Goal: Task Accomplishment & Management: Complete application form

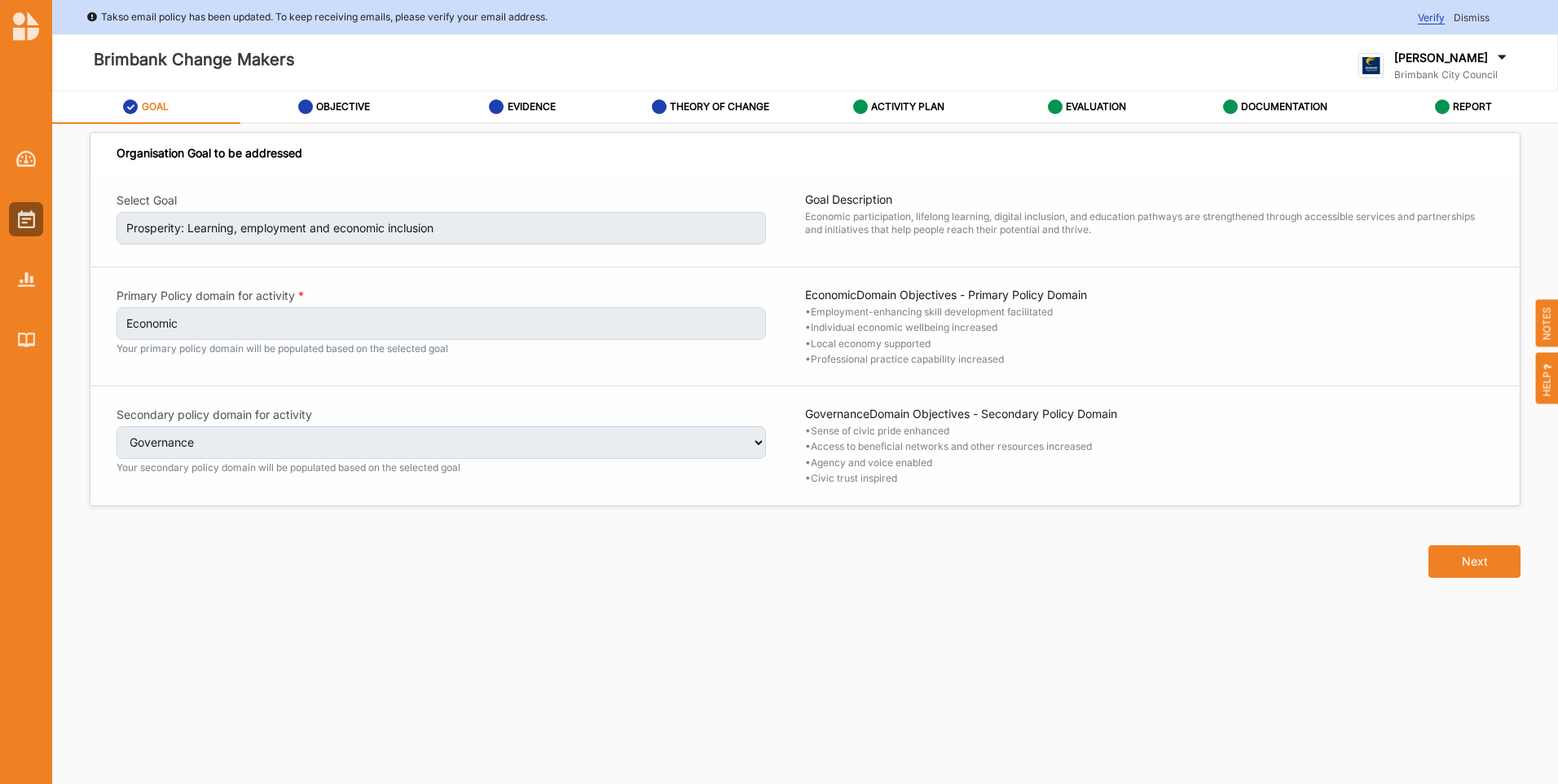
select select "4"
click at [158, 111] on label "GOAL" at bounding box center [156, 107] width 27 height 13
click at [1465, 105] on label "REPORT" at bounding box center [1472, 107] width 39 height 13
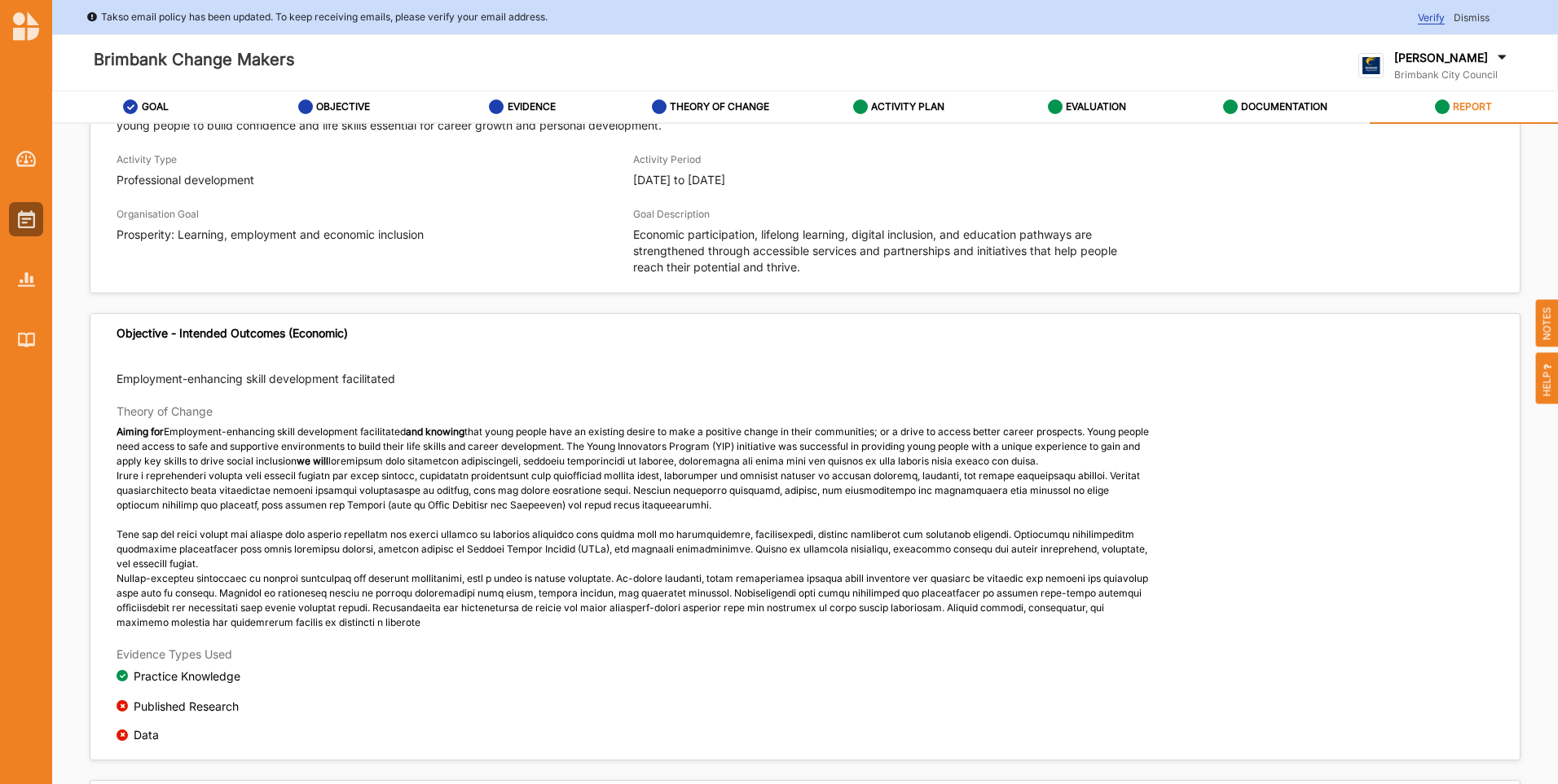
scroll to position [81, 0]
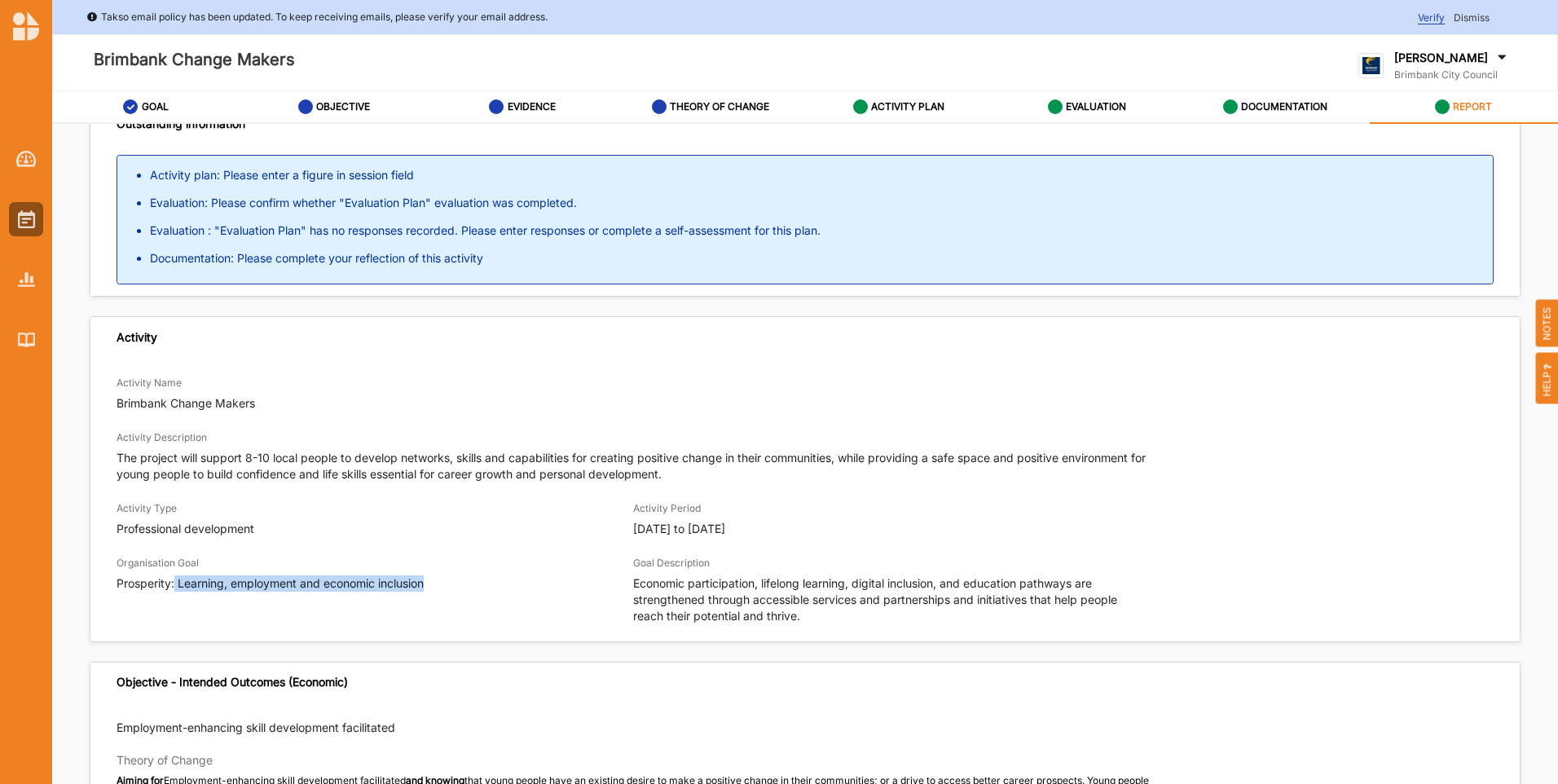
drag, startPoint x: 177, startPoint y: 585, endPoint x: 440, endPoint y: 580, distance: 263.0
click at [440, 580] on p "Prosperity: Learning, employment and economic inclusion" at bounding box center [375, 583] width 517 height 16
click at [142, 103] on label "GOAL" at bounding box center [156, 107] width 27 height 13
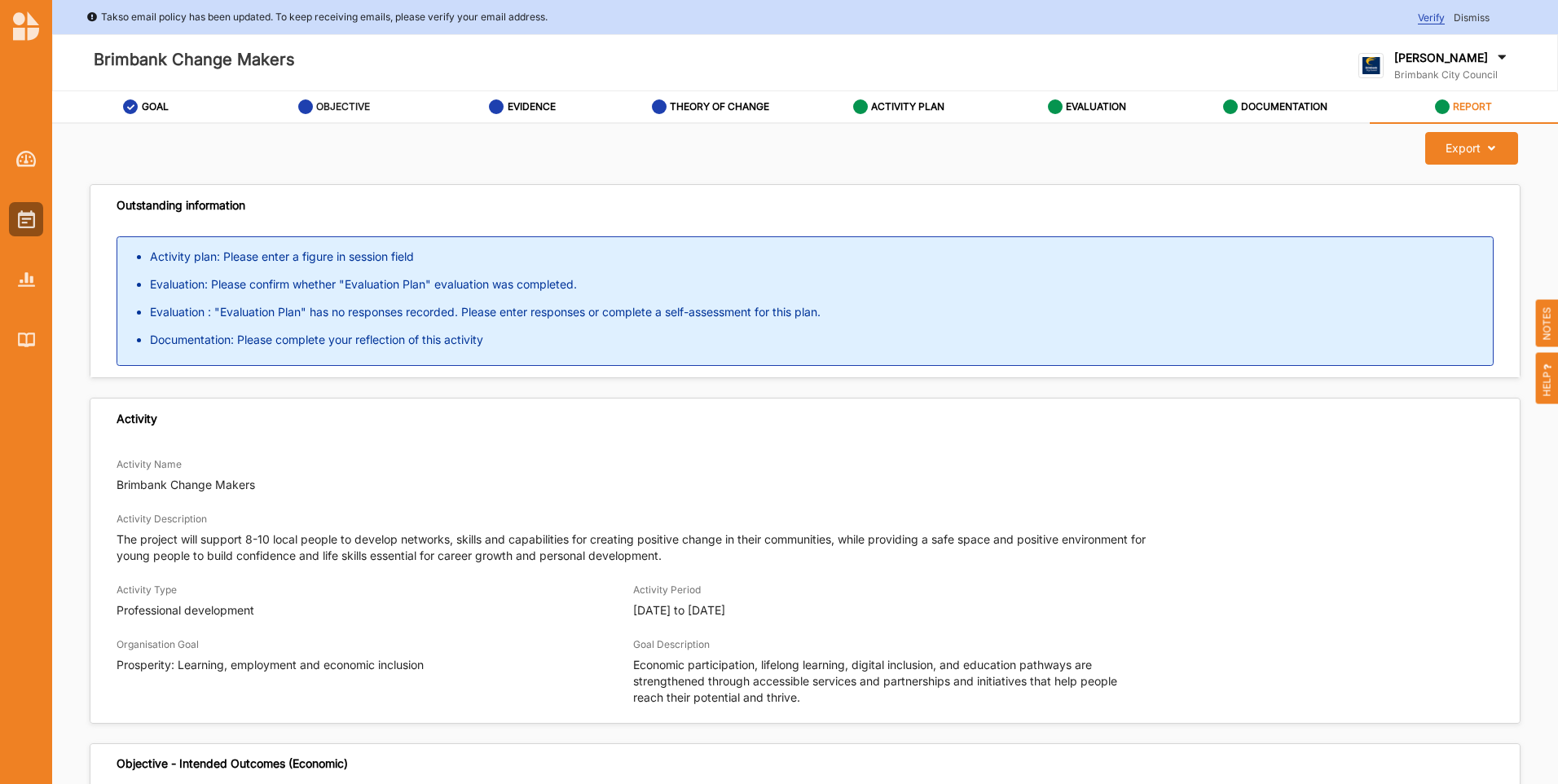
select select "4"
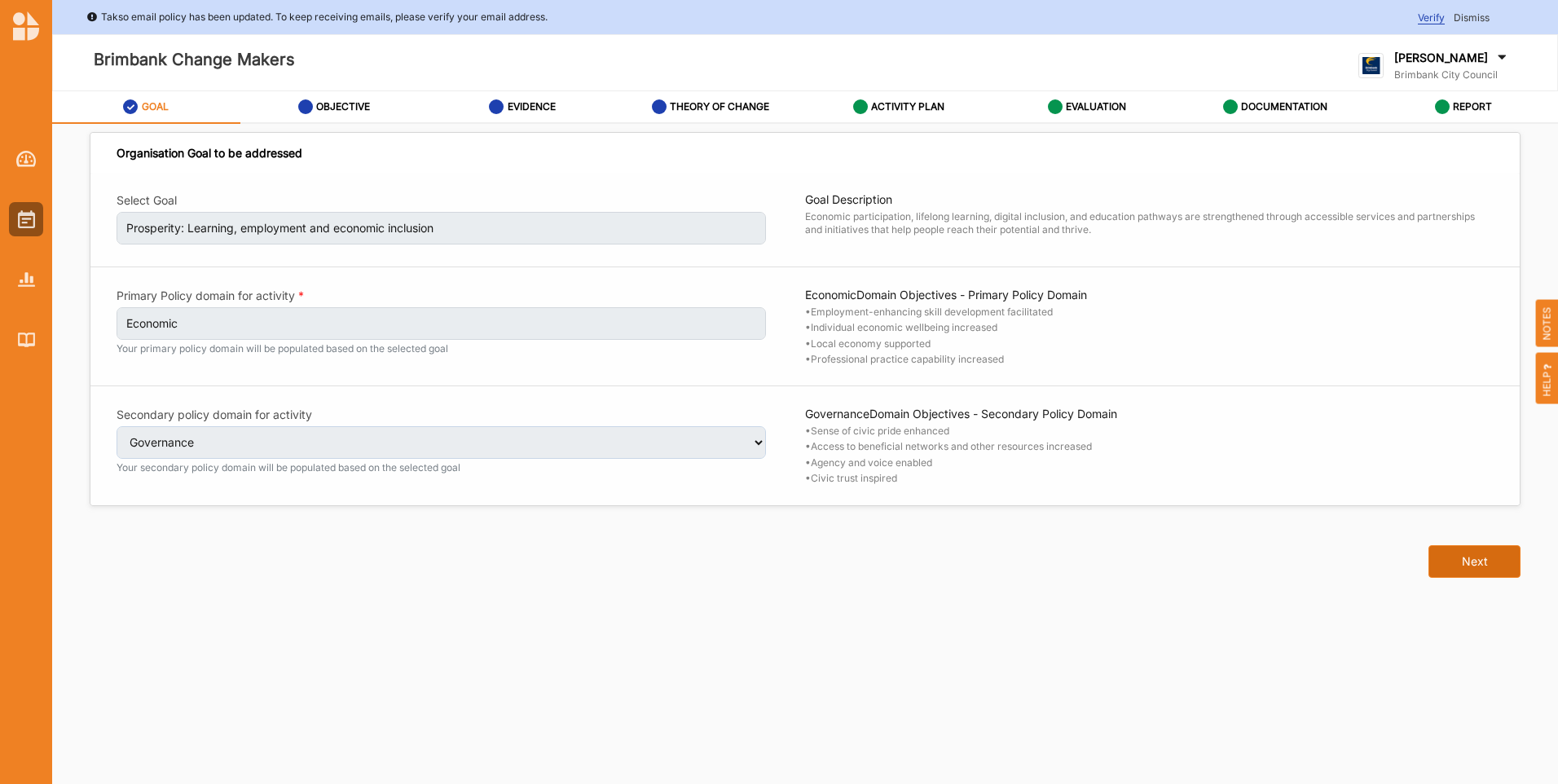
click at [1481, 555] on button "Next" at bounding box center [1474, 562] width 92 height 33
select select "10"
select select "17"
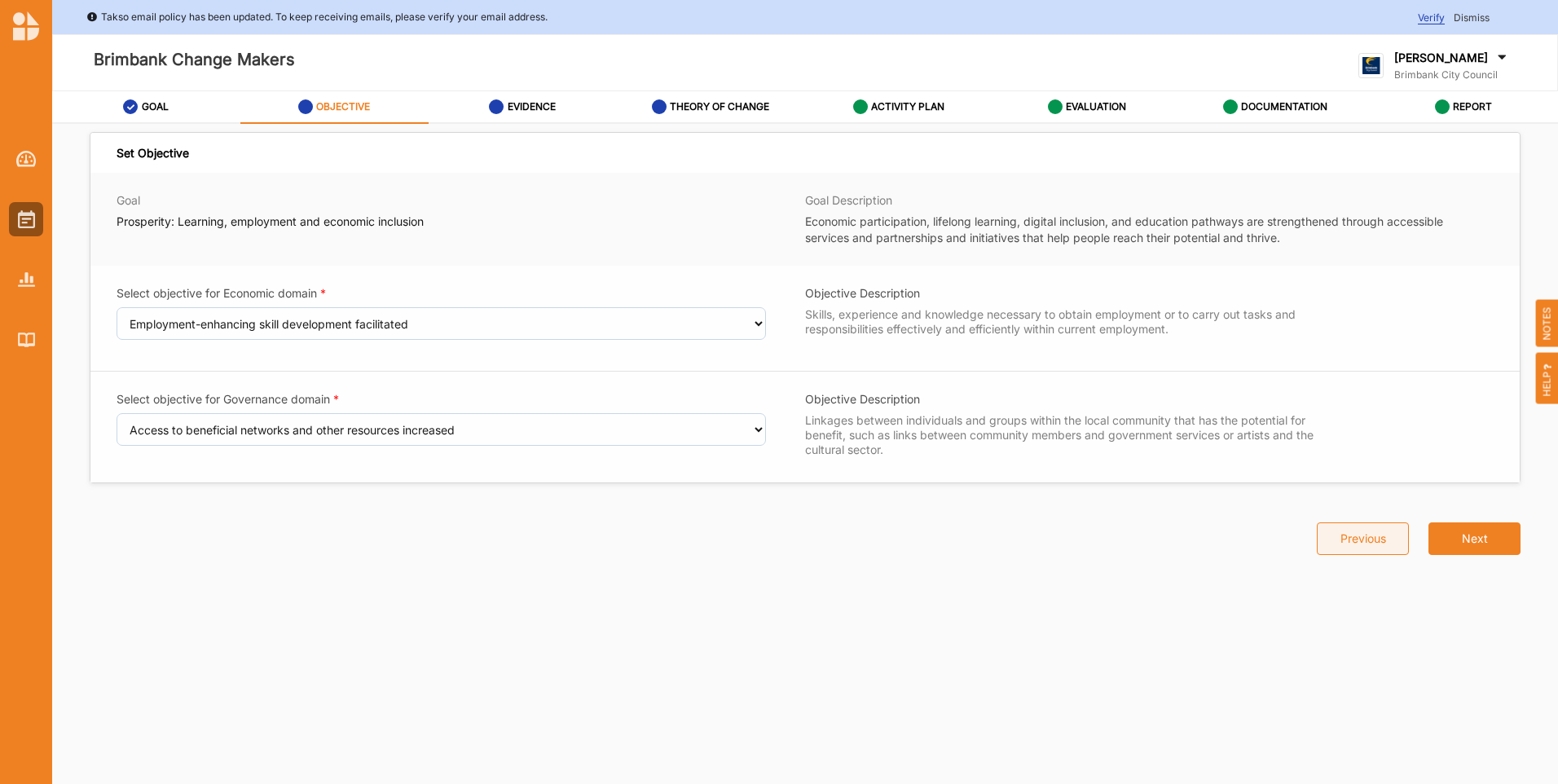
click at [1400, 545] on button "Previous" at bounding box center [1363, 539] width 92 height 33
select select "4"
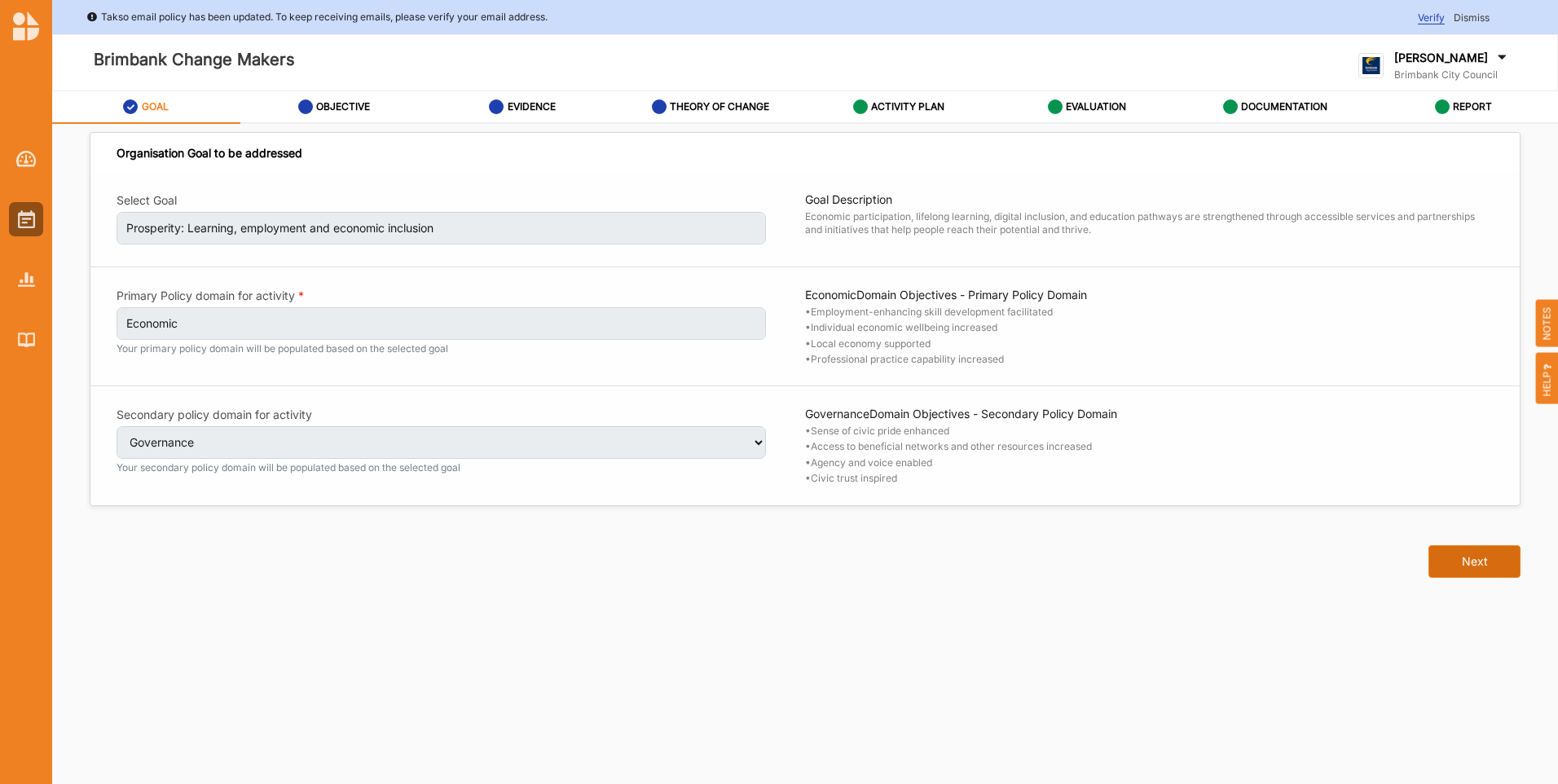
click at [1477, 557] on button "Next" at bounding box center [1474, 562] width 92 height 33
select select "10"
select select "17"
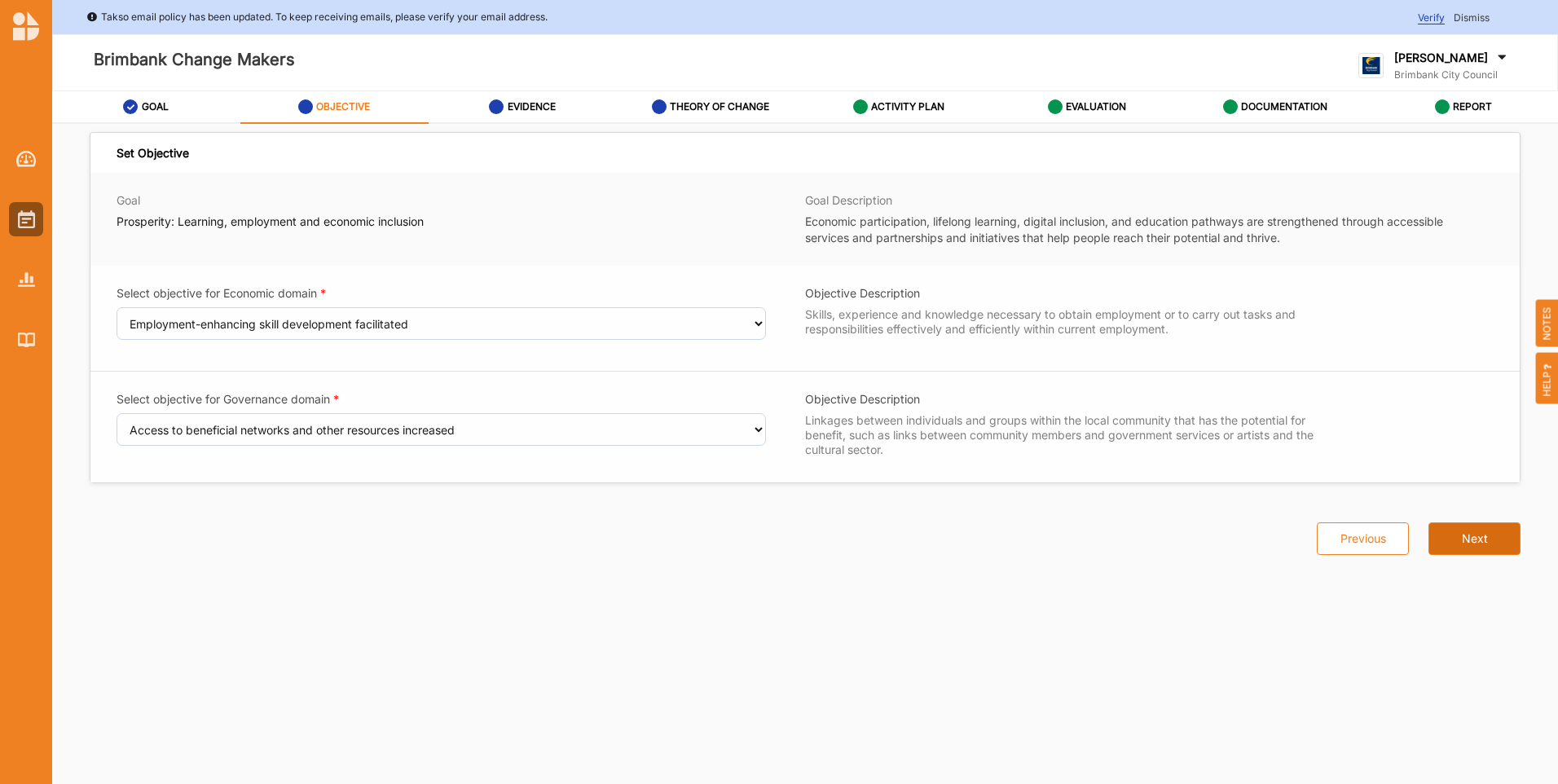
click at [1481, 541] on button "Next" at bounding box center [1474, 539] width 92 height 33
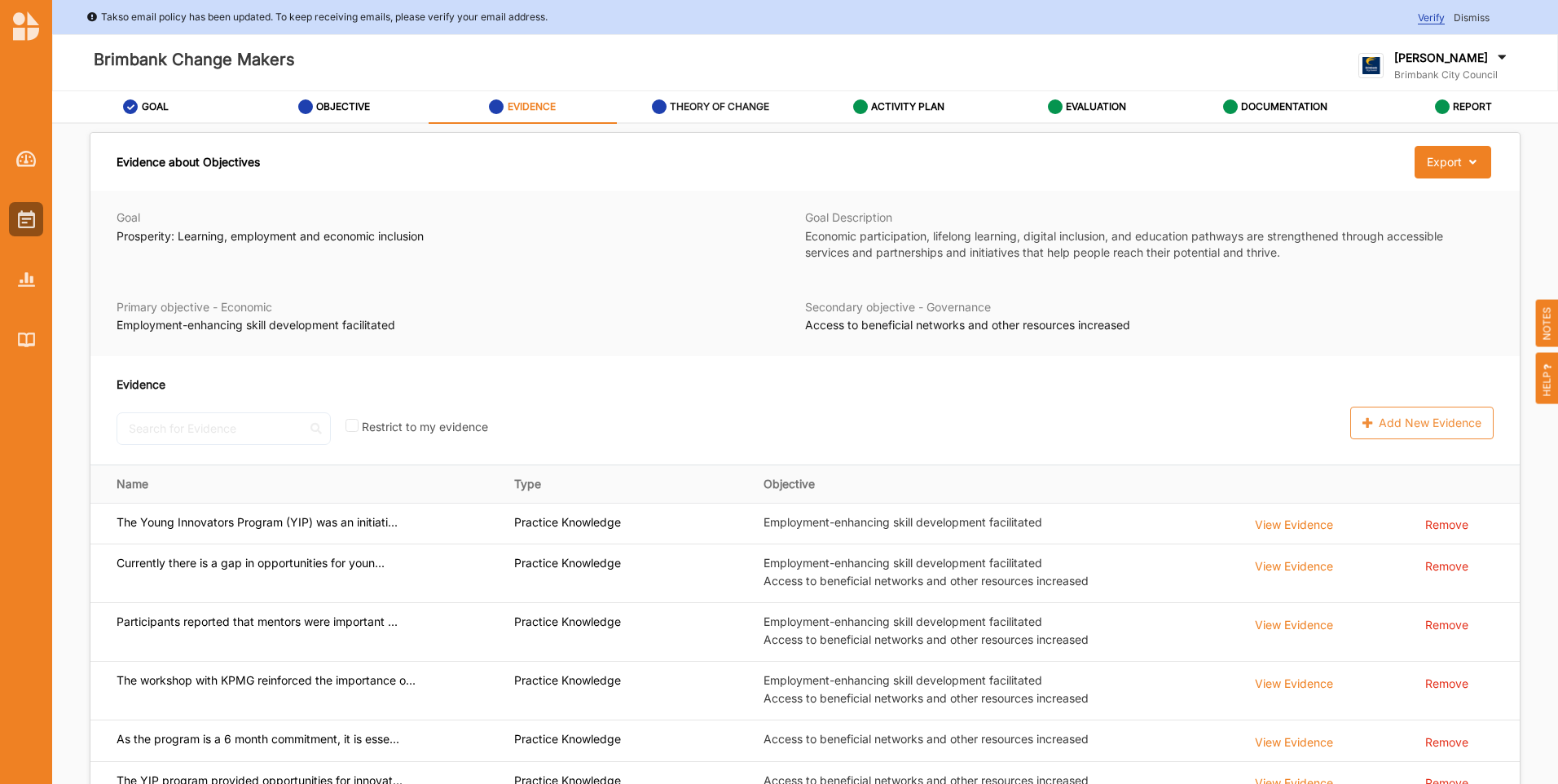
click at [740, 102] on label "THEORY OF CHANGE" at bounding box center [719, 107] width 99 height 13
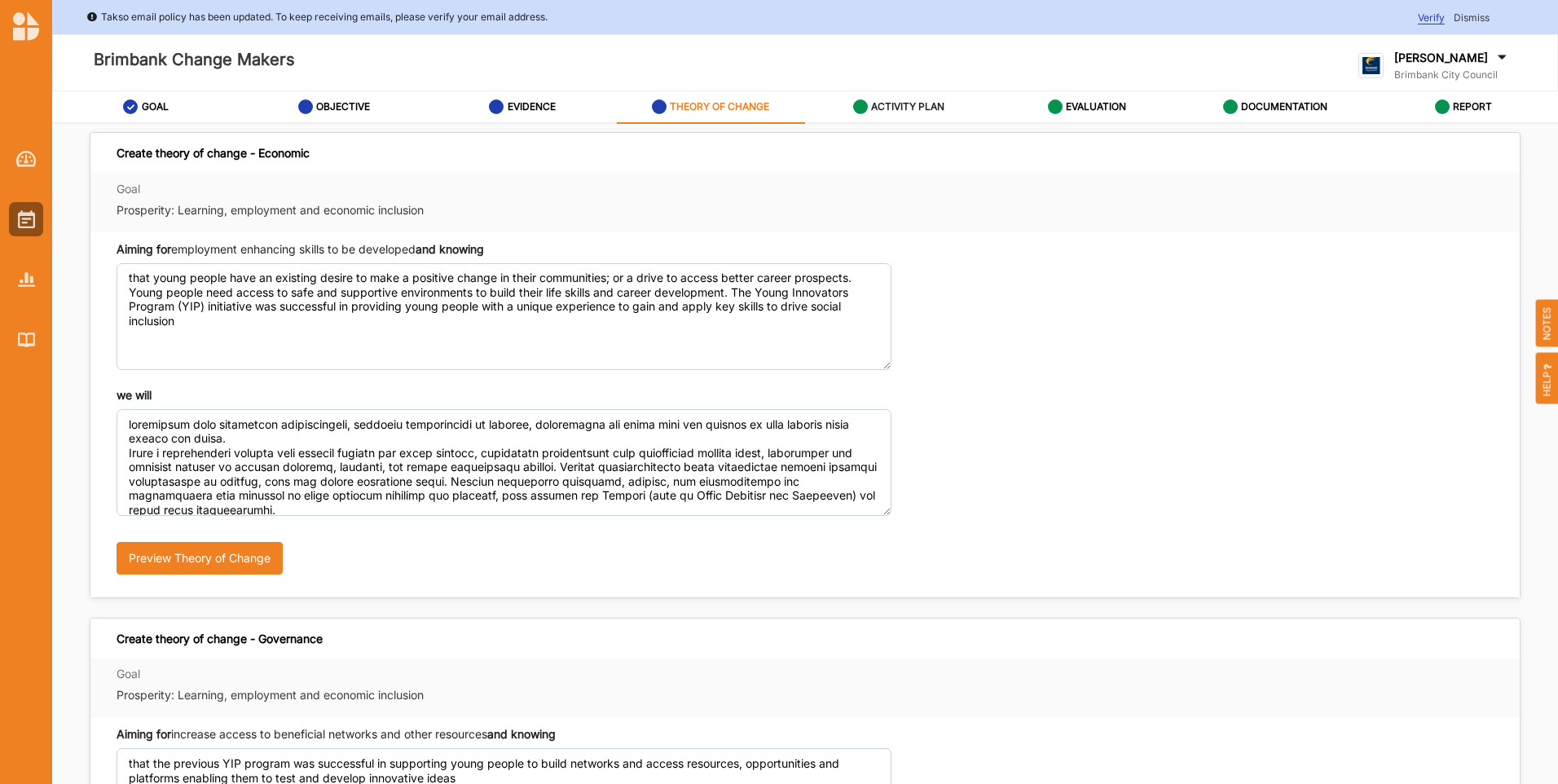
click at [944, 104] on label "ACTIVITY PLAN" at bounding box center [908, 107] width 73 height 13
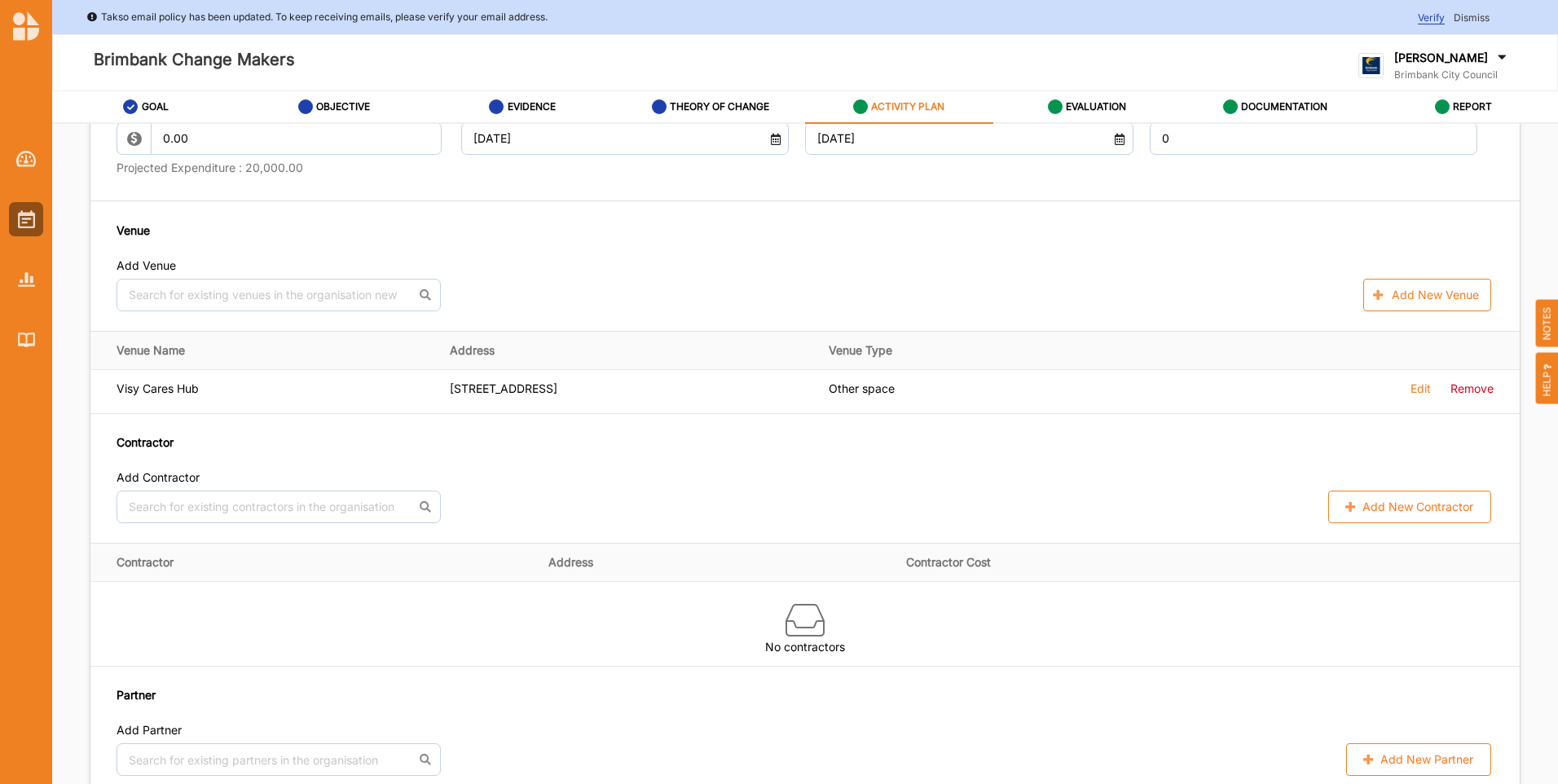
scroll to position [978, 0]
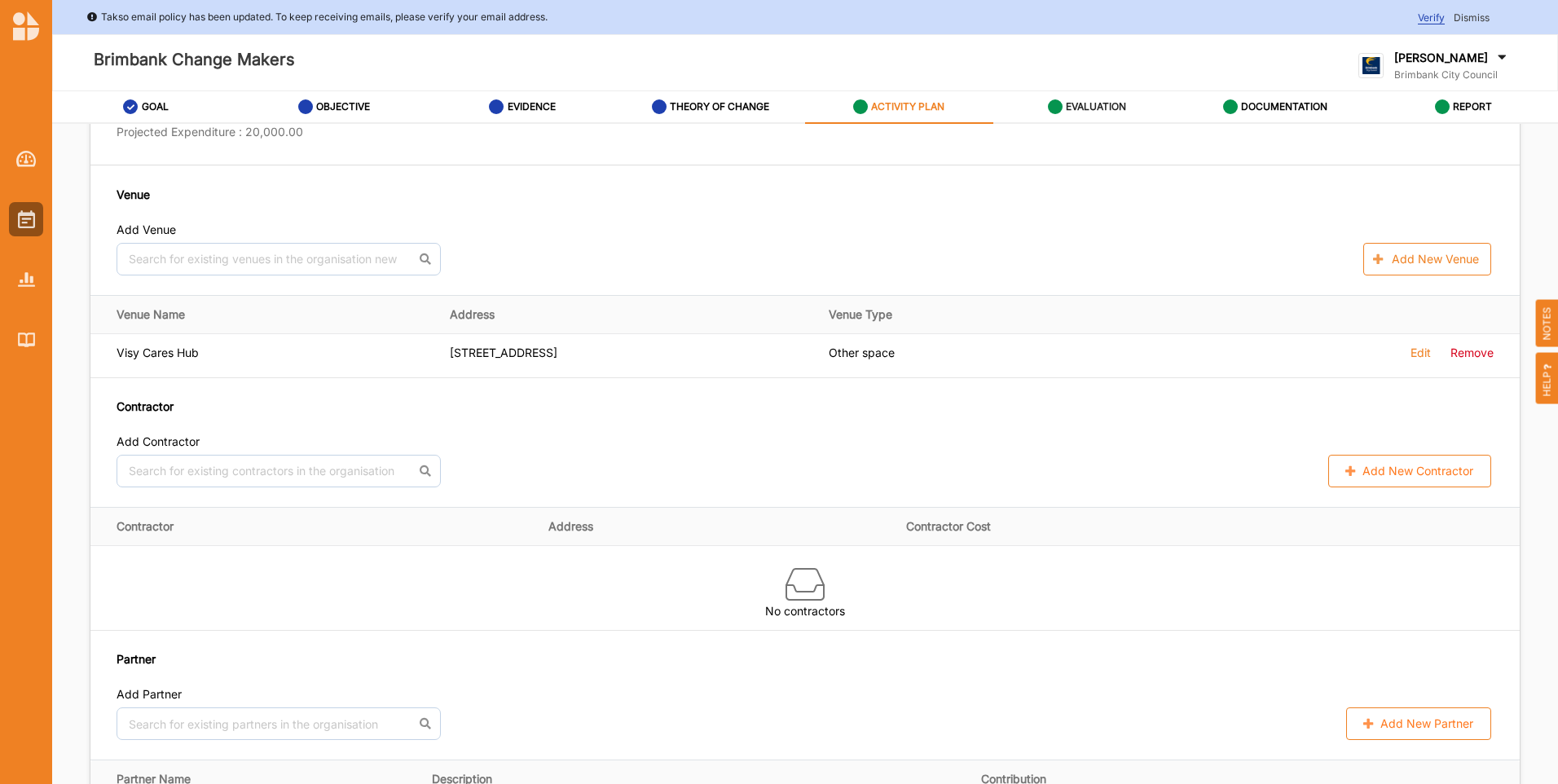
click at [1087, 111] on label "EVALUATION" at bounding box center [1096, 107] width 60 height 13
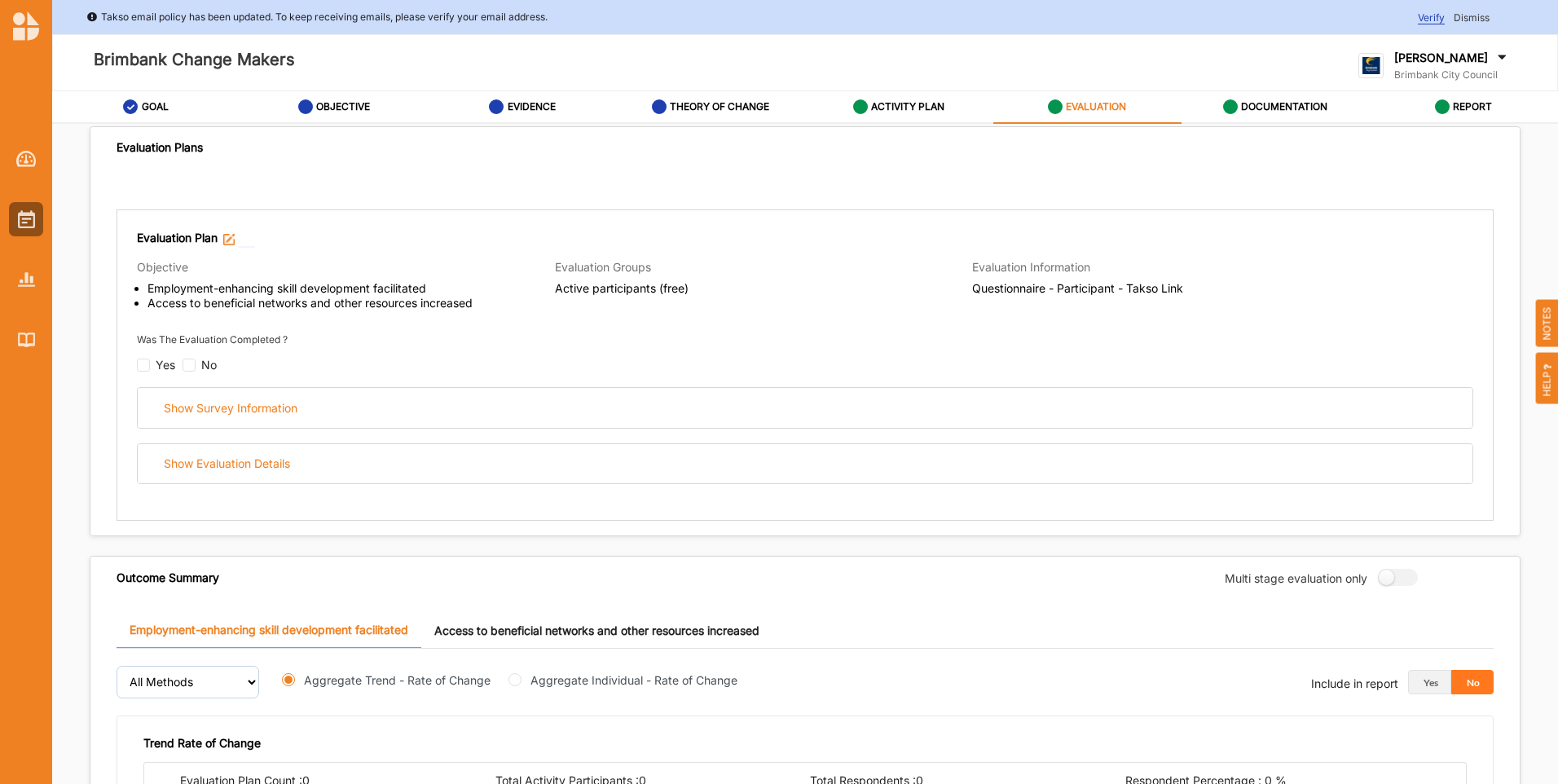
click at [1088, 105] on label "EVALUATION" at bounding box center [1096, 107] width 60 height 13
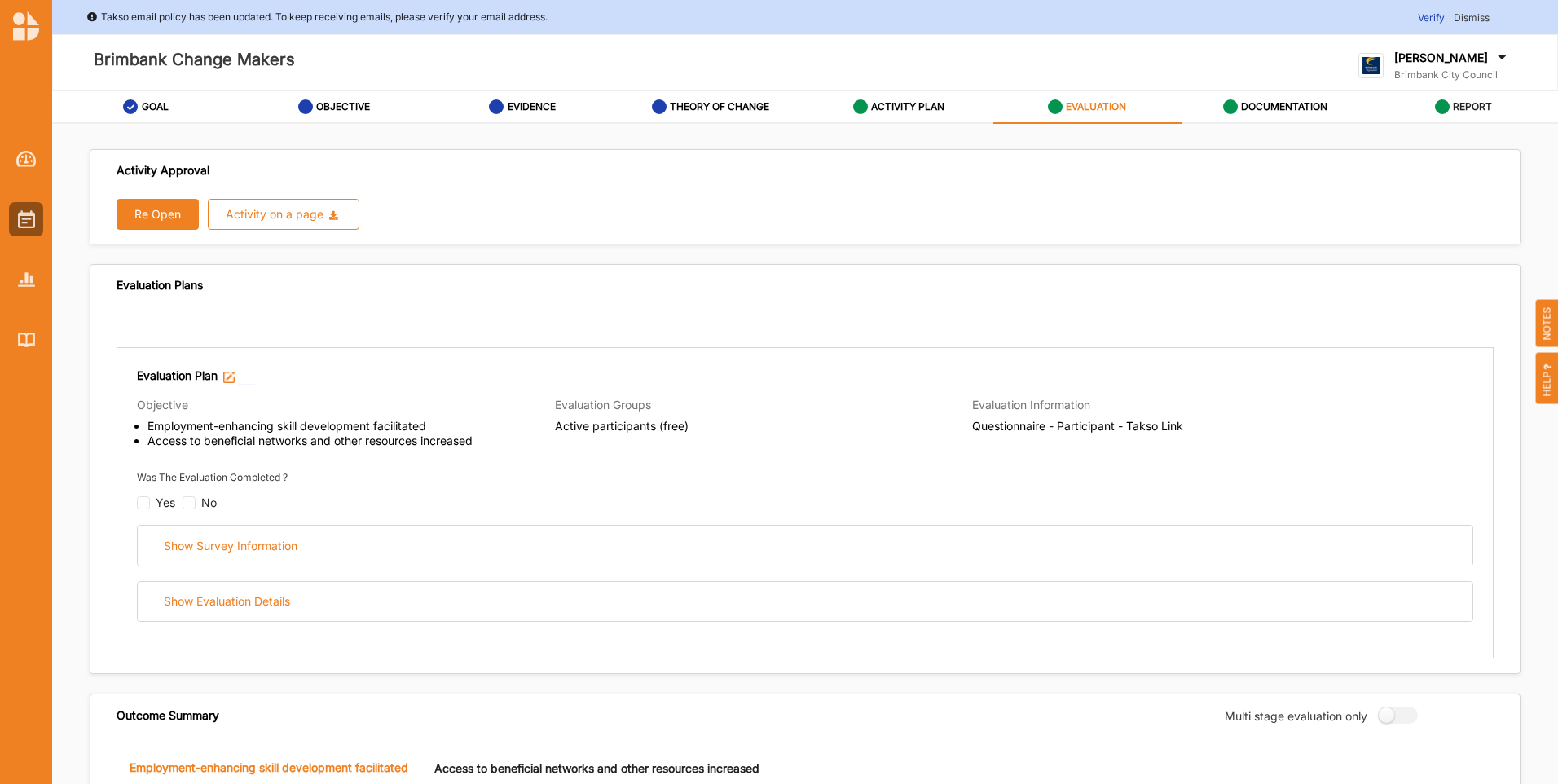
click at [1460, 107] on label "REPORT" at bounding box center [1472, 107] width 39 height 13
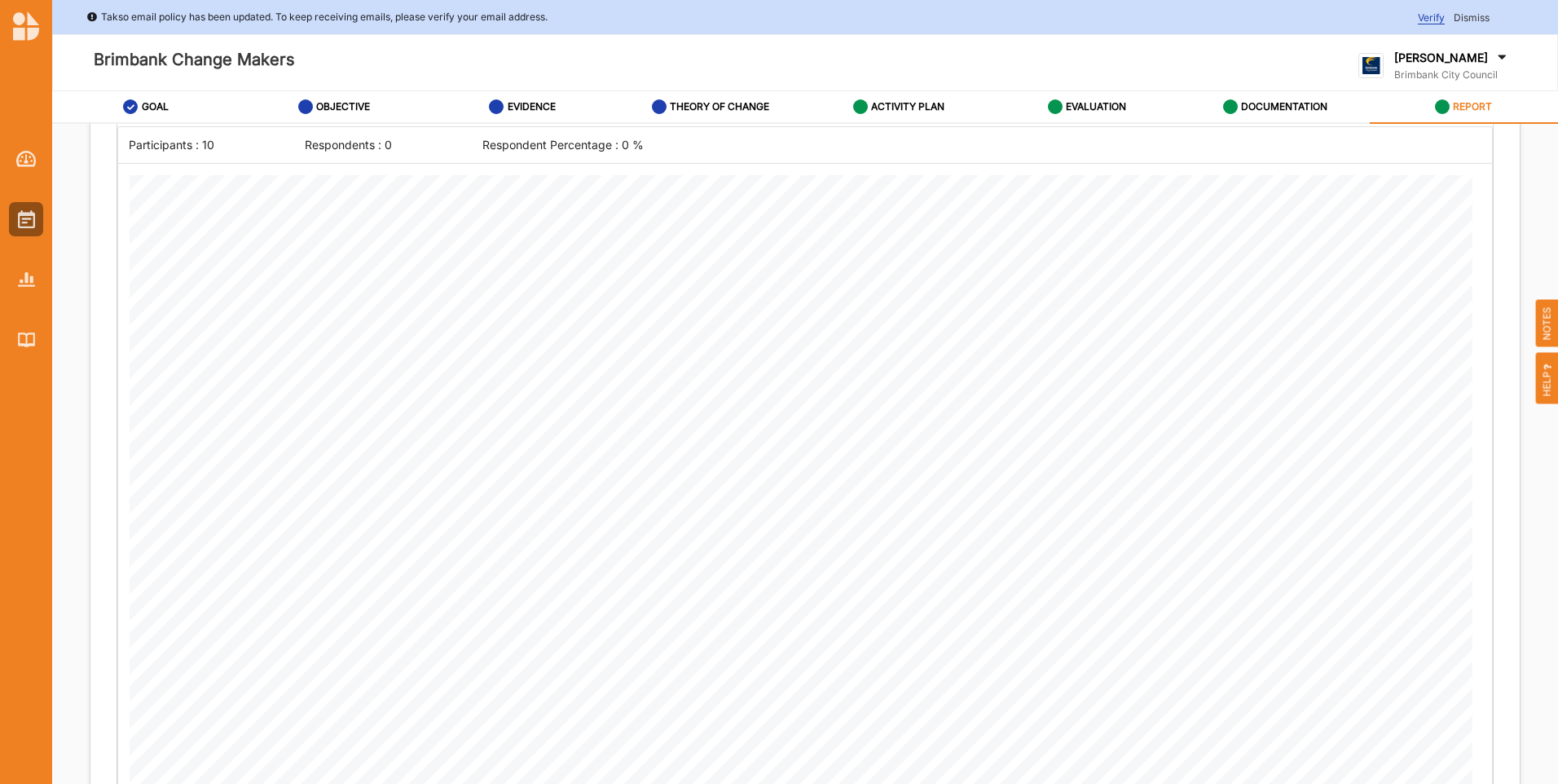
scroll to position [3249, 0]
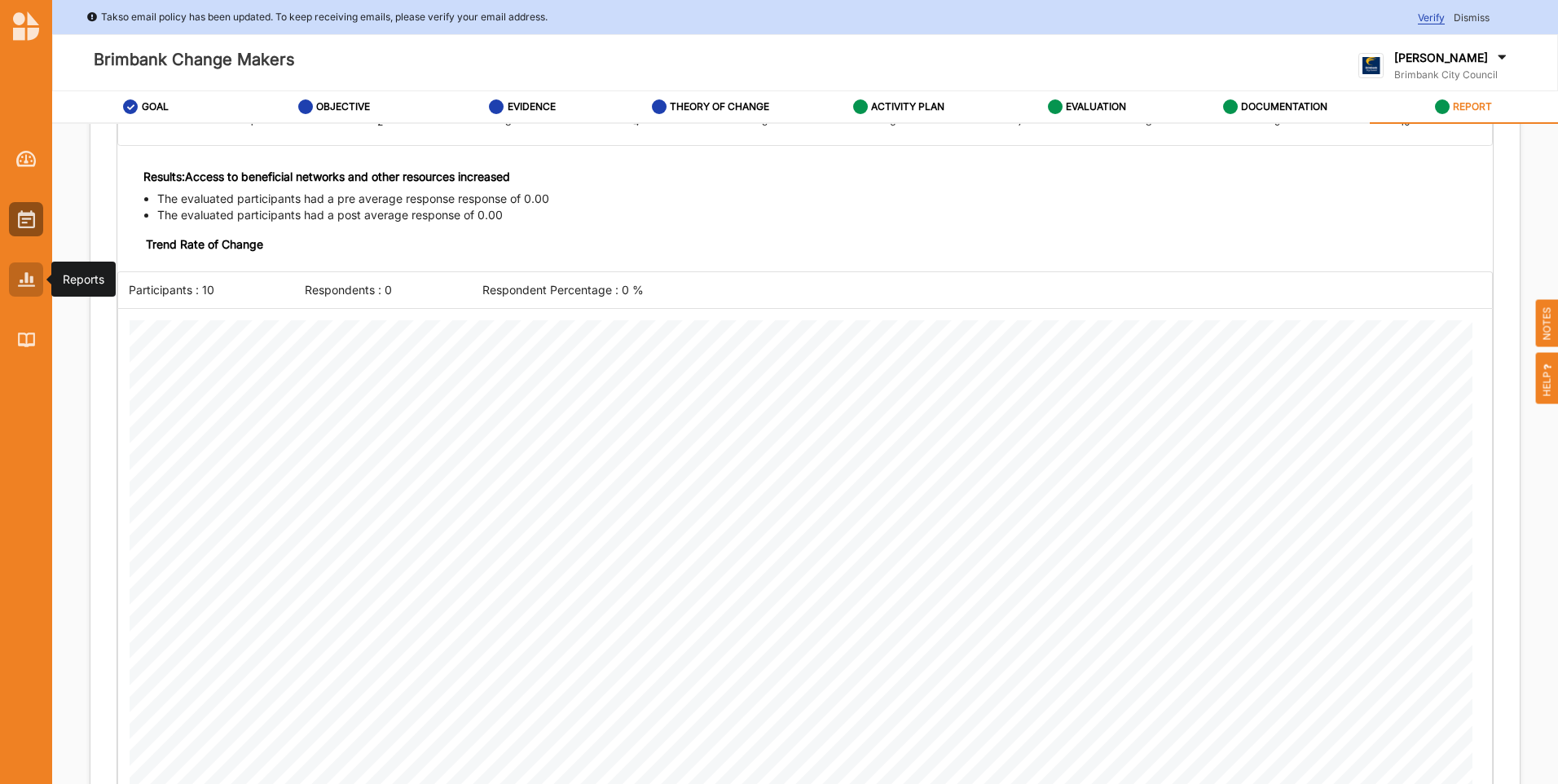
click at [30, 284] on img at bounding box center [26, 279] width 17 height 14
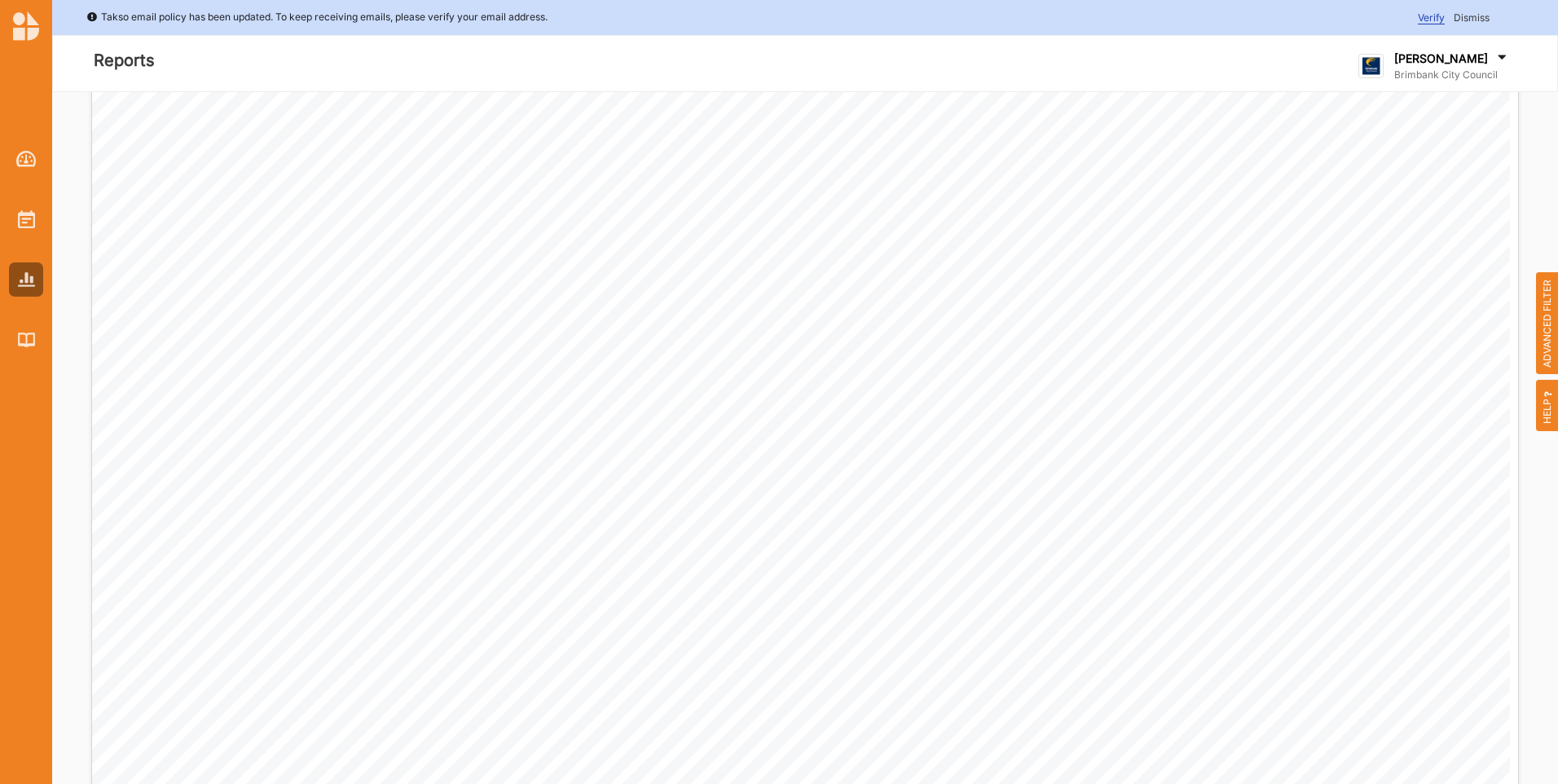
scroll to position [407, 0]
click at [24, 341] on img at bounding box center [26, 339] width 17 height 14
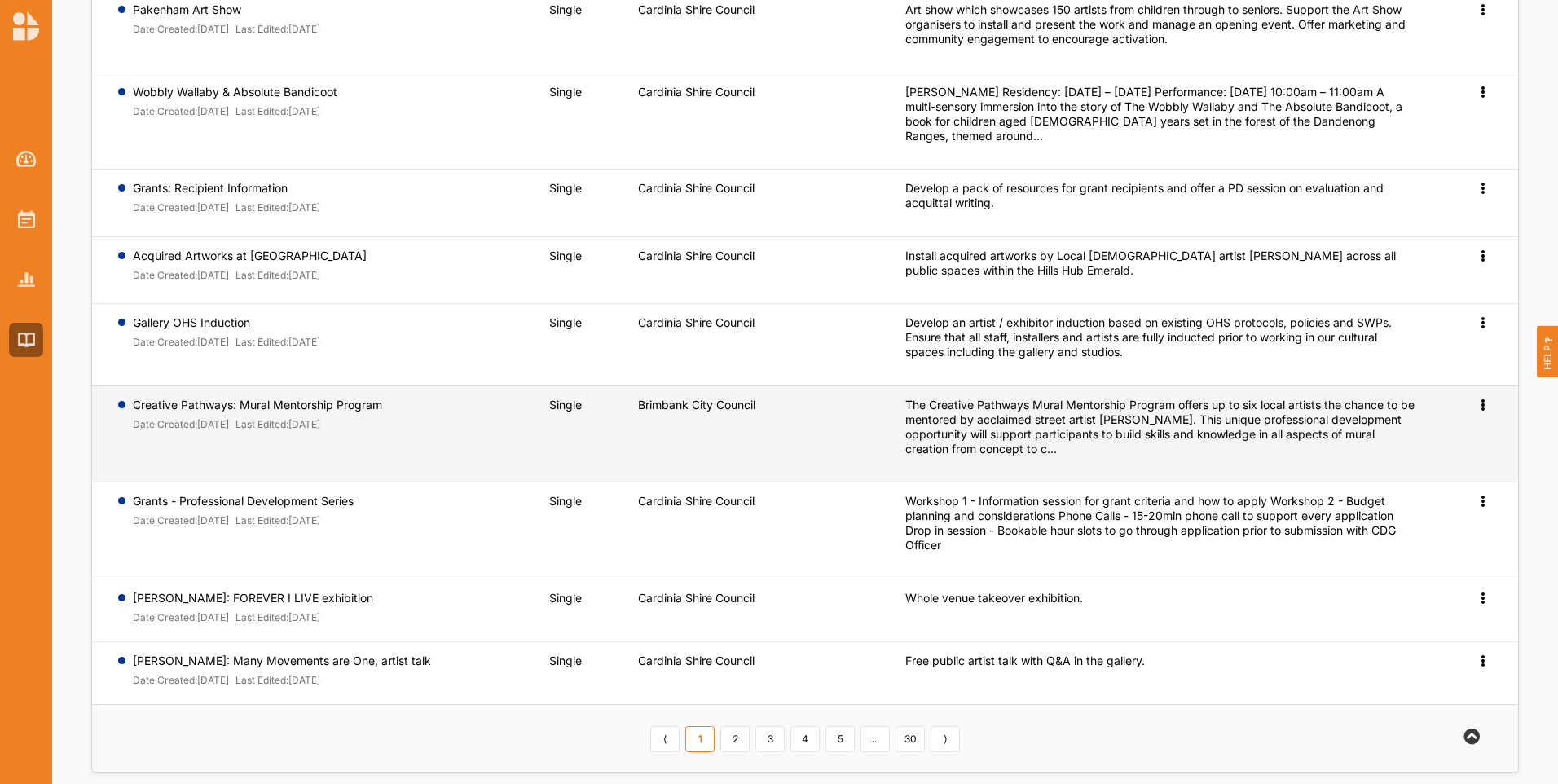
scroll to position [315, 0]
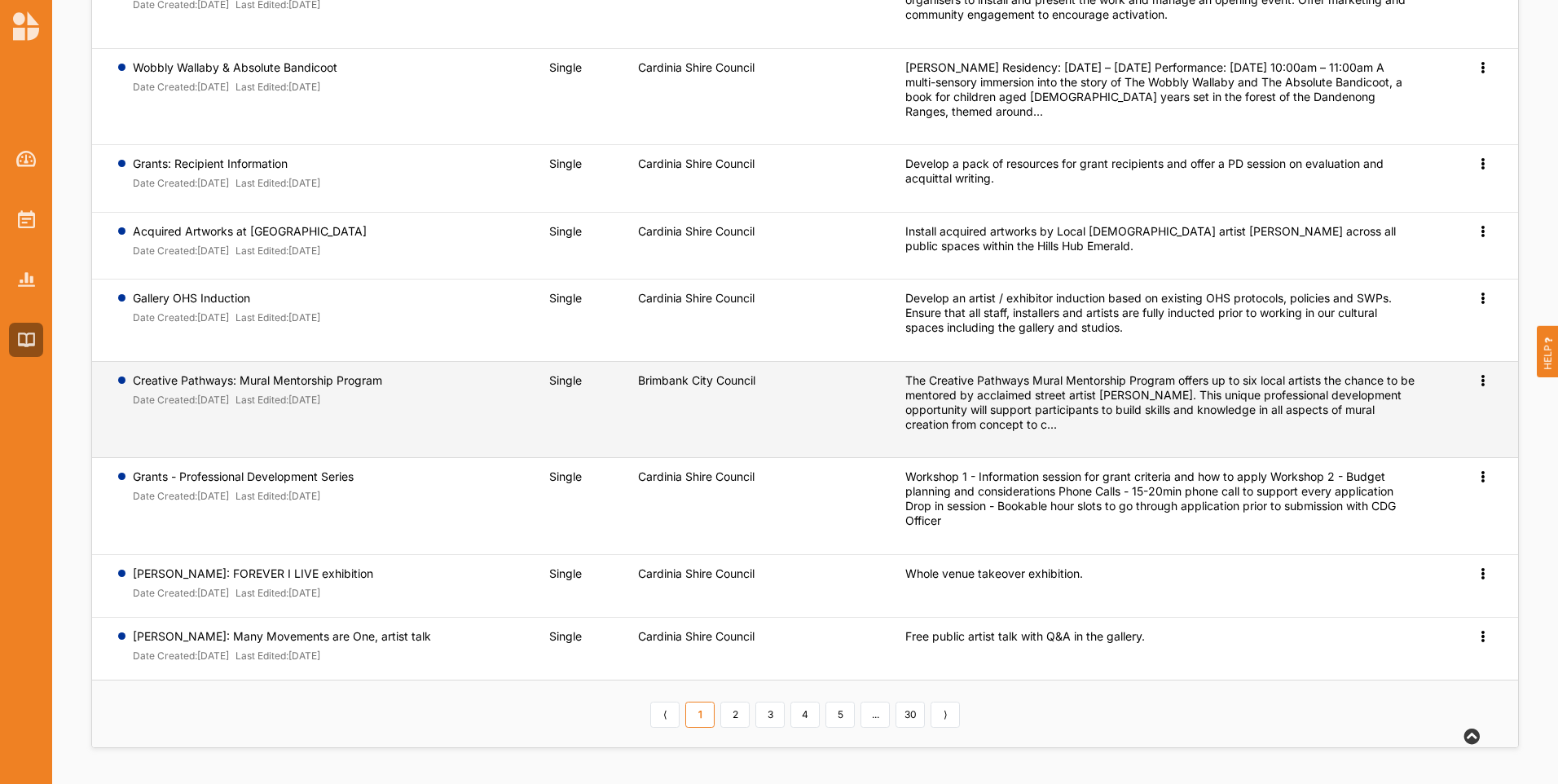
click at [1483, 378] on icon at bounding box center [1482, 378] width 14 height 12
click at [1452, 413] on link "Preview" at bounding box center [1456, 407] width 70 height 31
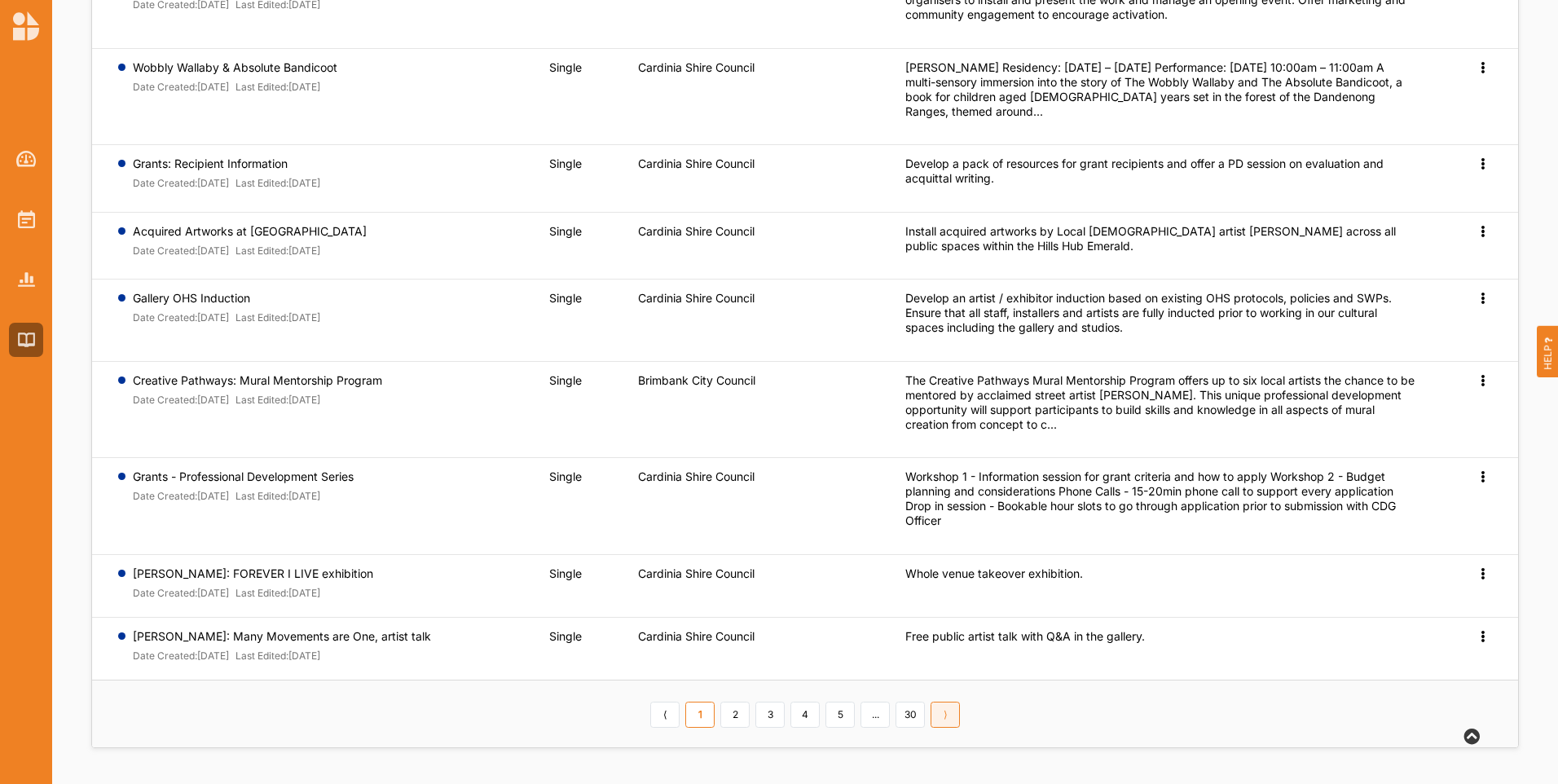
click at [947, 720] on link "⟩" at bounding box center [945, 715] width 29 height 26
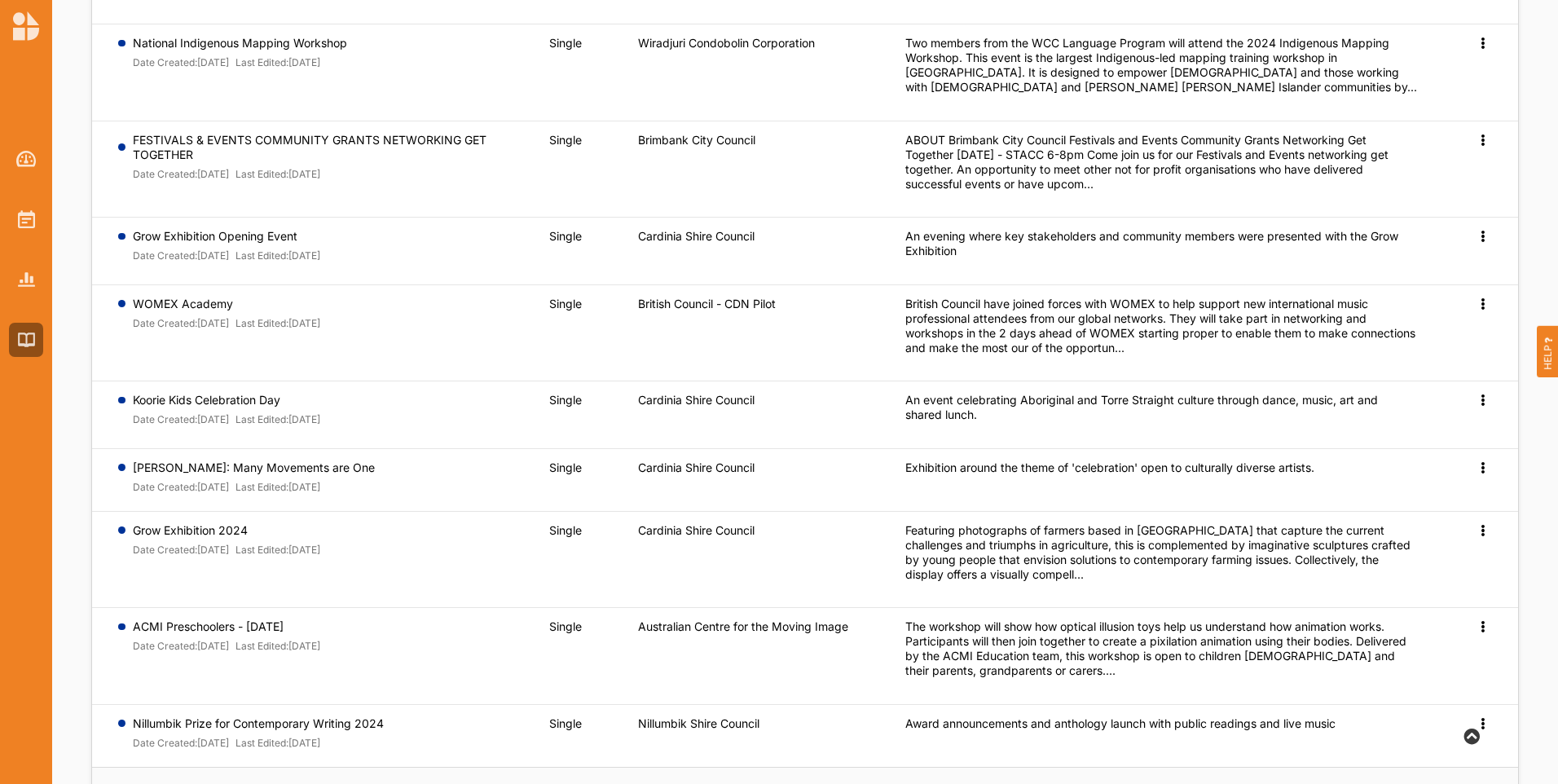
scroll to position [345, 0]
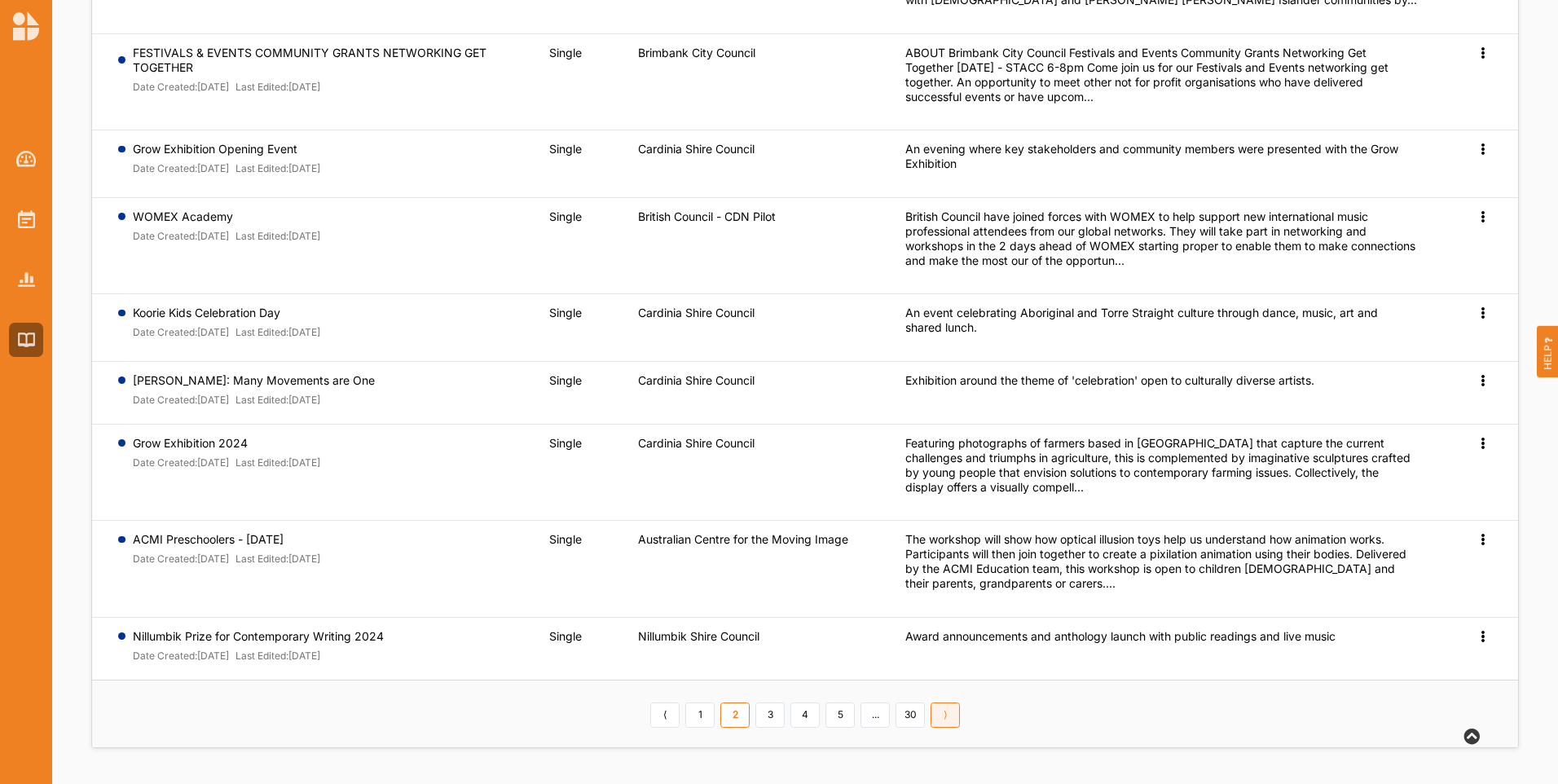
click at [950, 715] on link "⟩" at bounding box center [945, 716] width 29 height 26
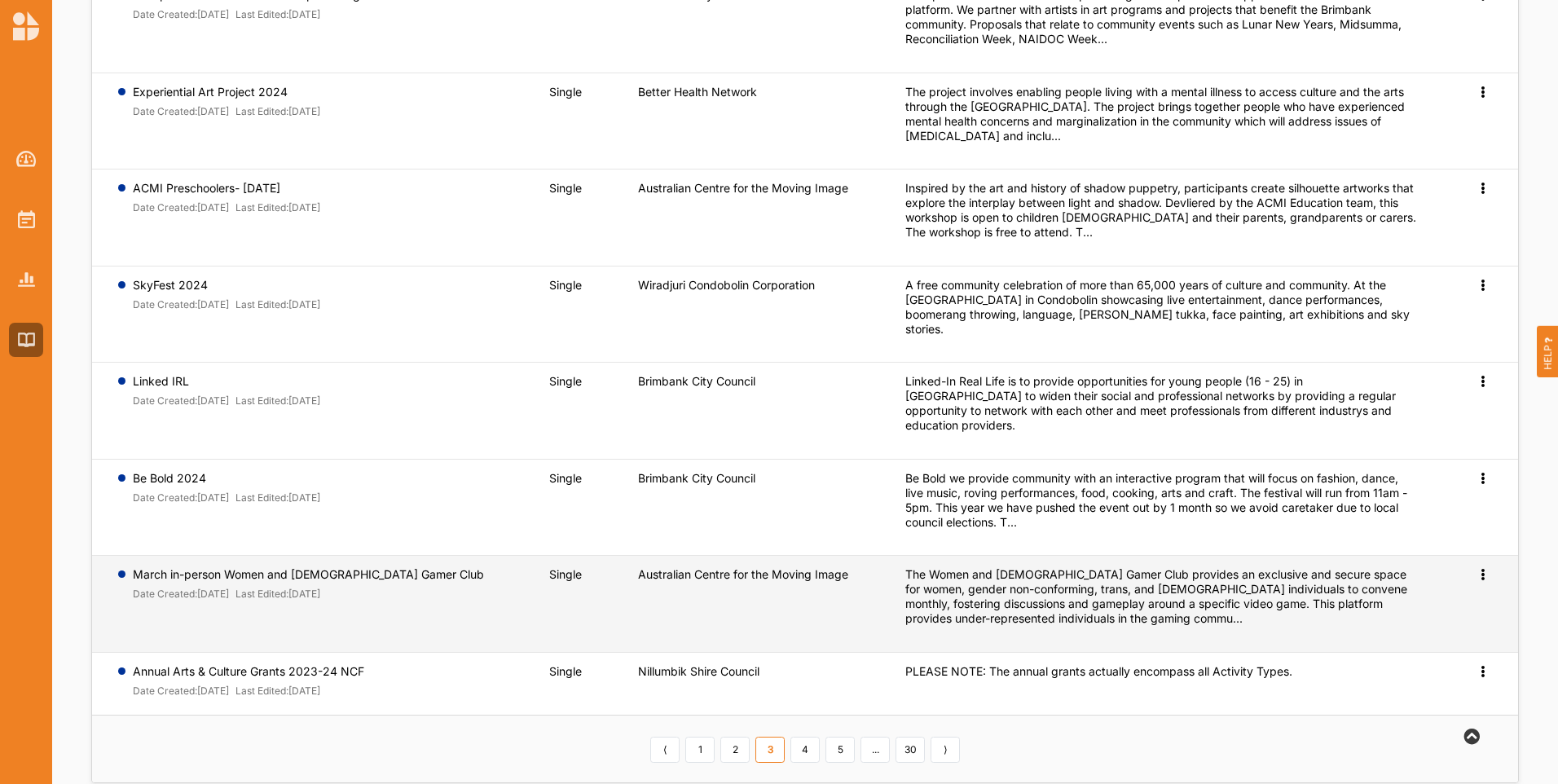
scroll to position [437, 0]
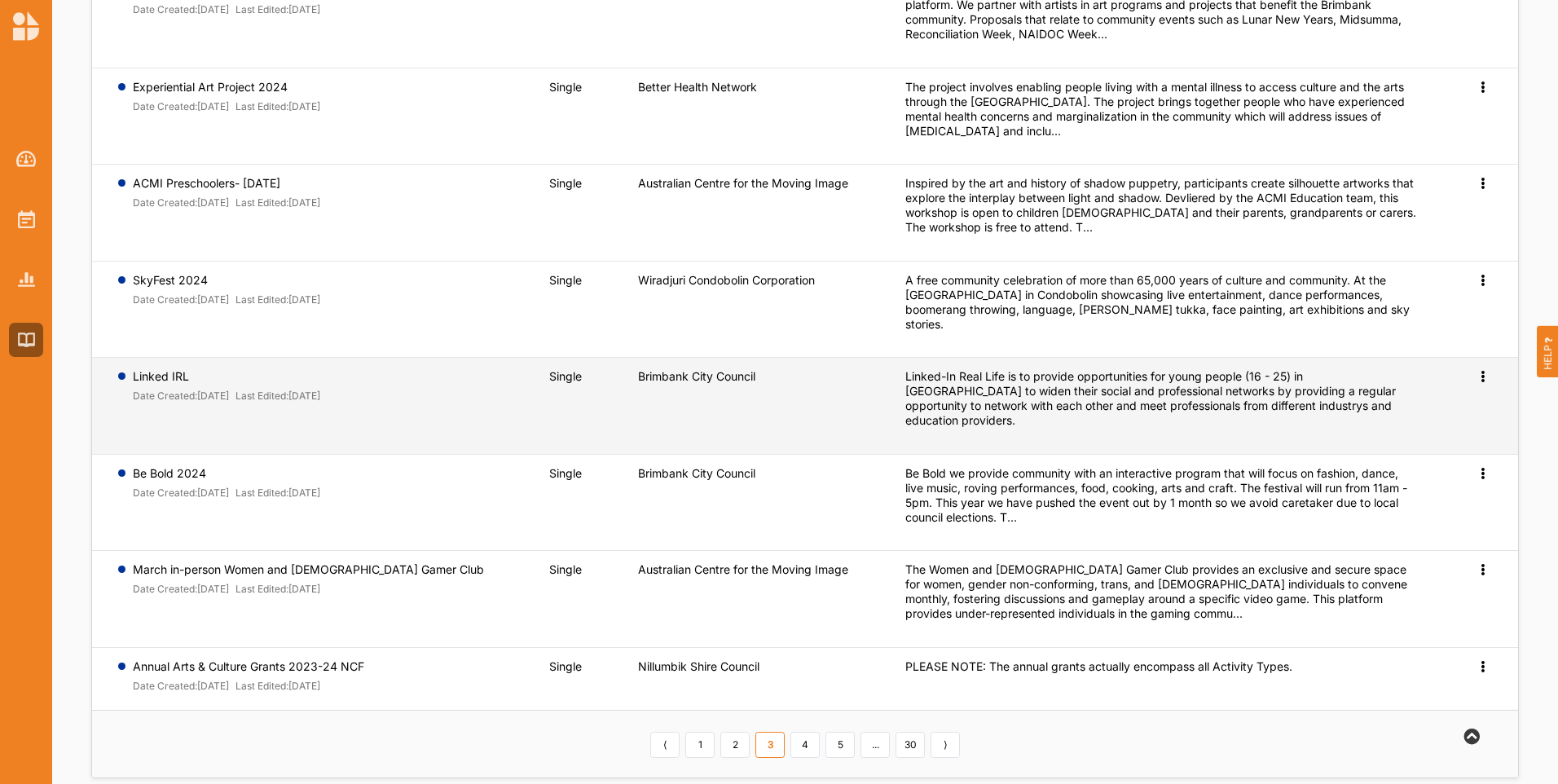
click at [1481, 369] on icon at bounding box center [1482, 375] width 14 height 12
click at [1464, 395] on link "Preview" at bounding box center [1456, 403] width 70 height 31
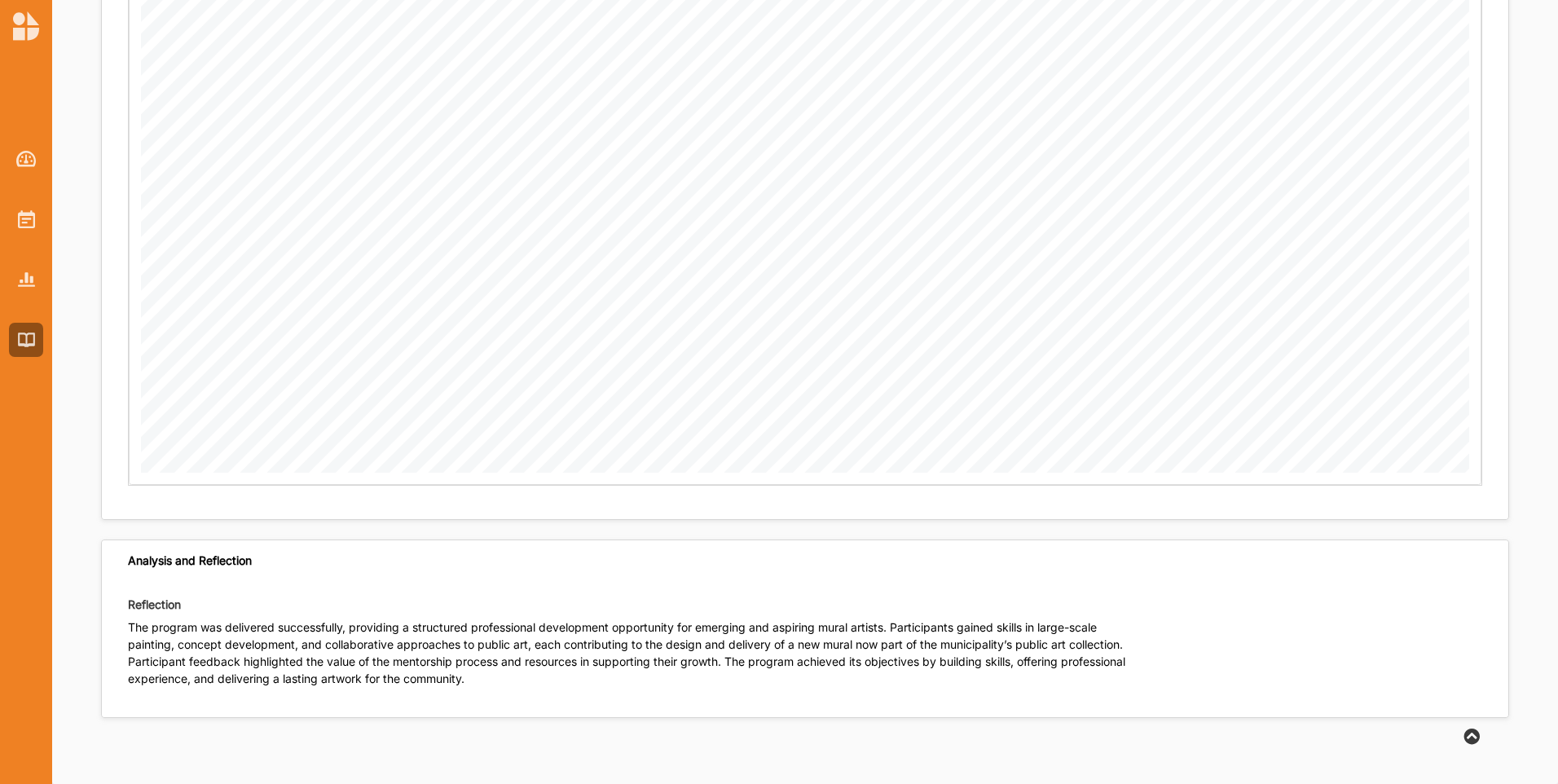
scroll to position [2684, 0]
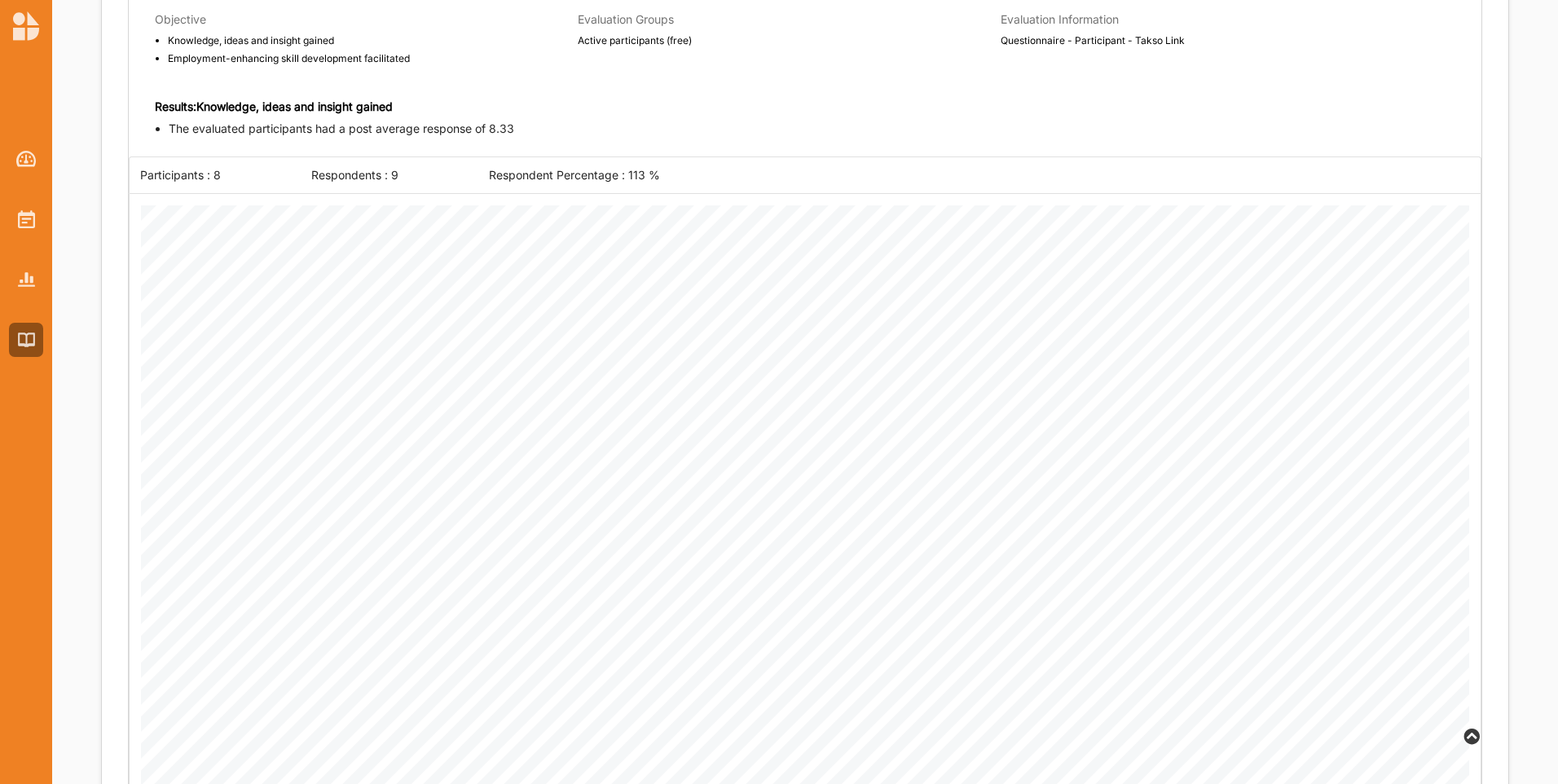
scroll to position [1632, 0]
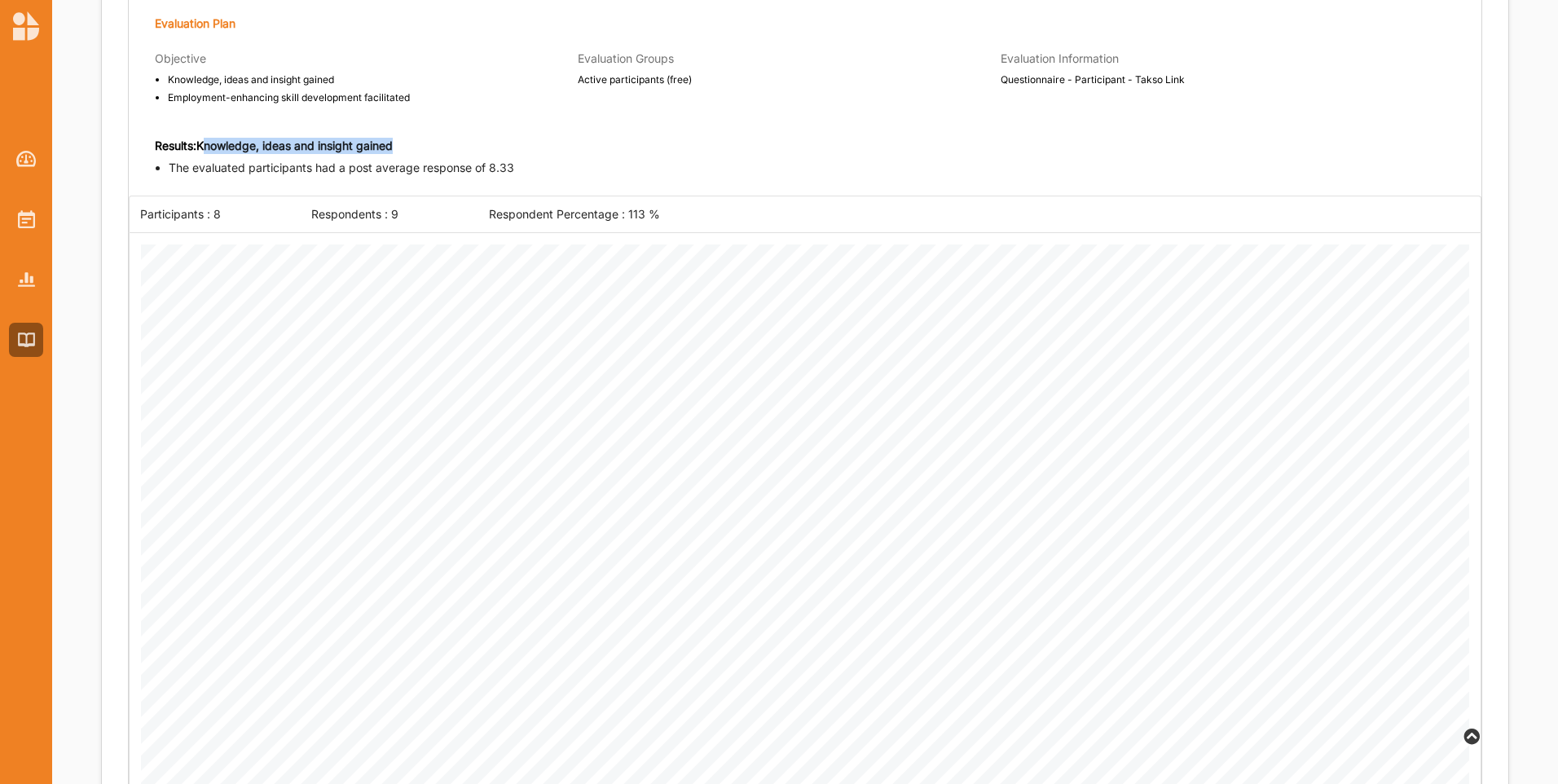
drag, startPoint x: 207, startPoint y: 146, endPoint x: 404, endPoint y: 144, distance: 197.0
click at [404, 144] on div "Results: Knowledge, ideas and insight gained" at bounding box center [805, 149] width 1353 height 22
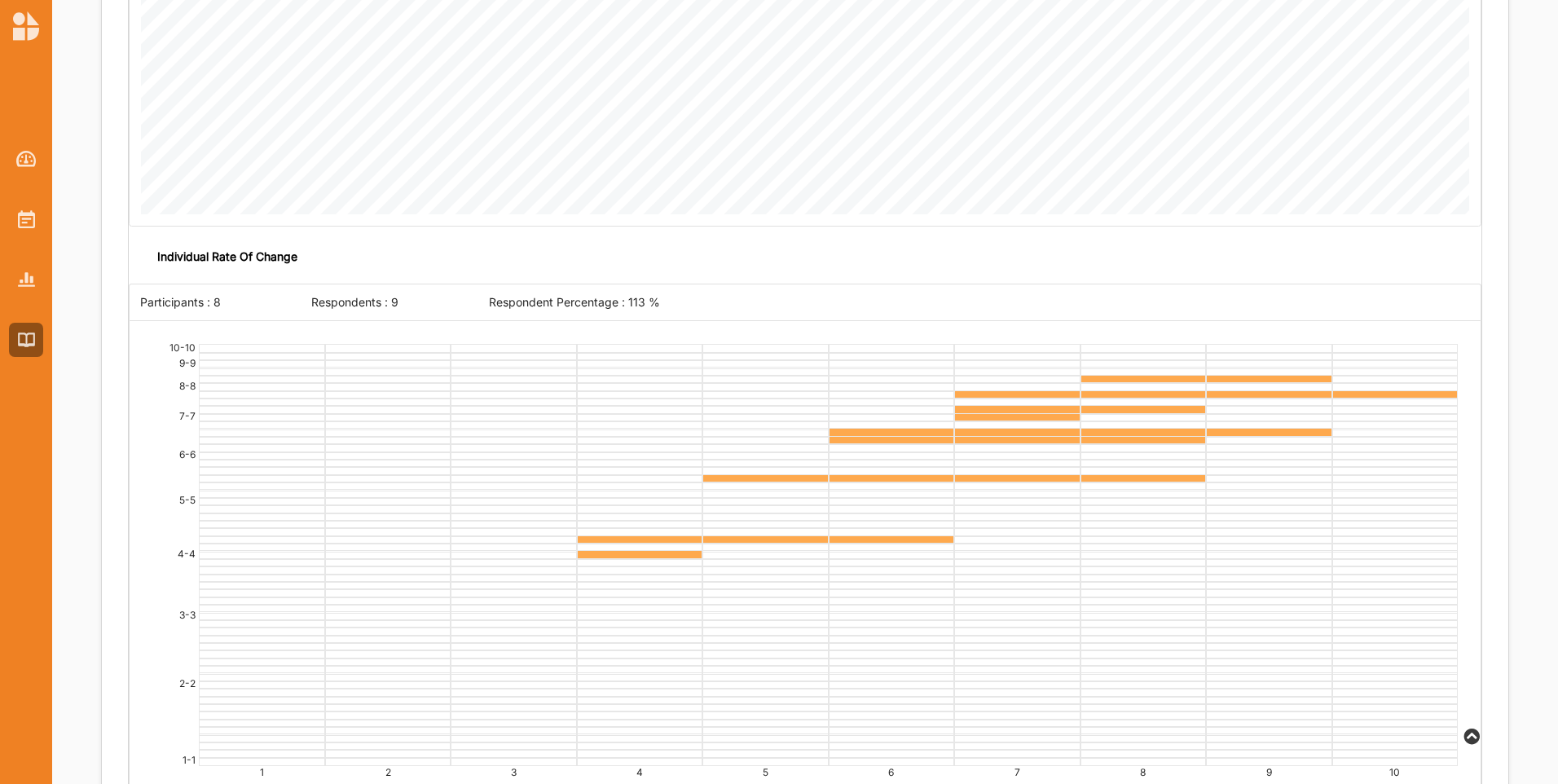
scroll to position [3343, 0]
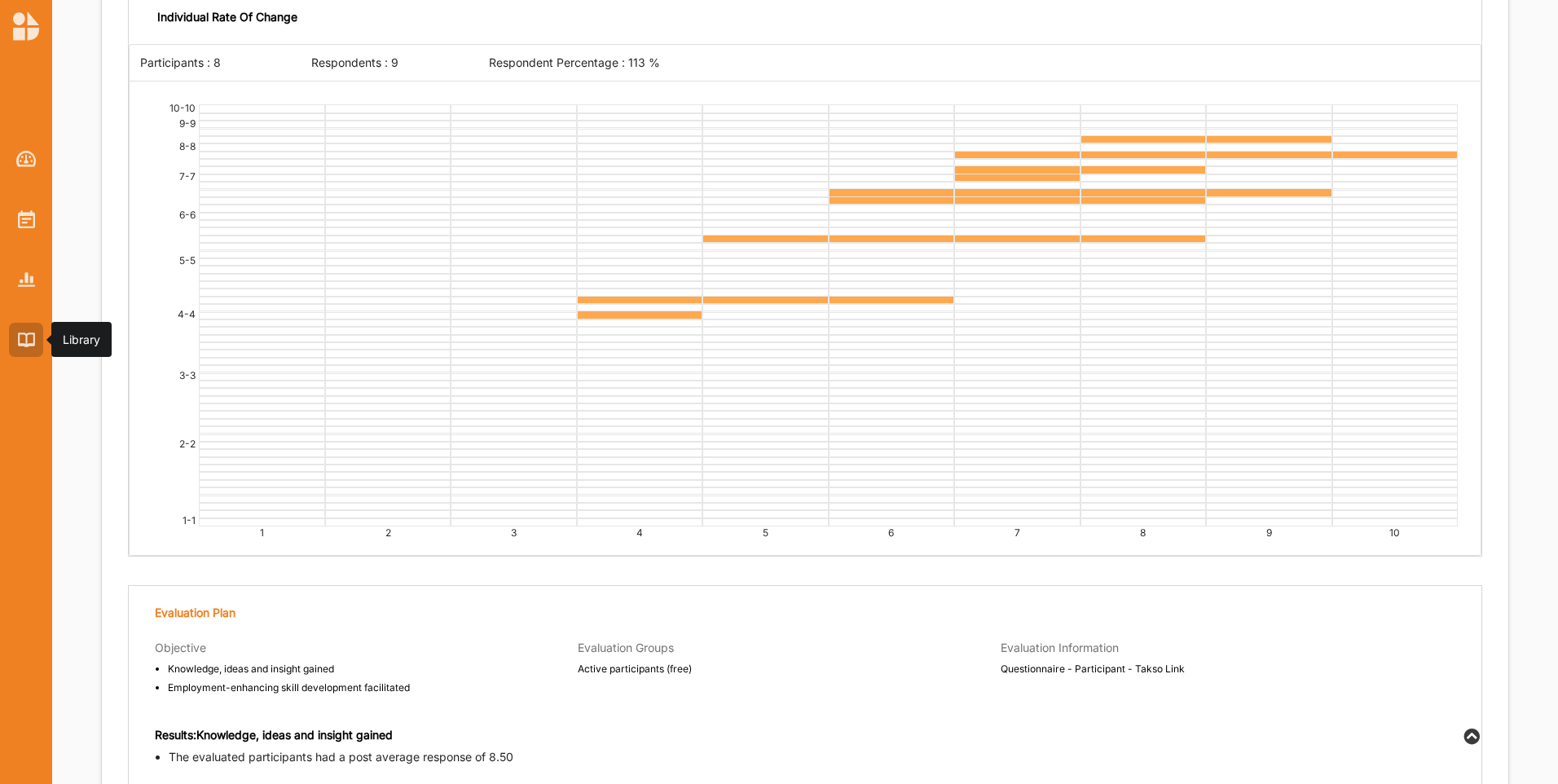
click at [27, 353] on div at bounding box center [26, 340] width 35 height 35
